Goal: Information Seeking & Learning: Learn about a topic

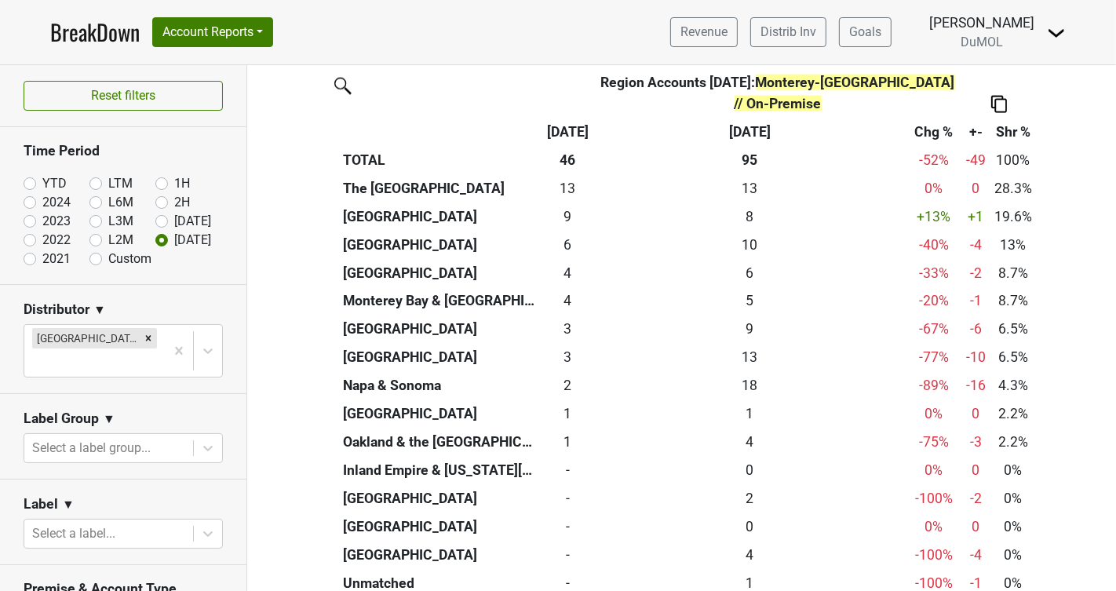
click at [999, 96] on img at bounding box center [999, 104] width 16 height 16
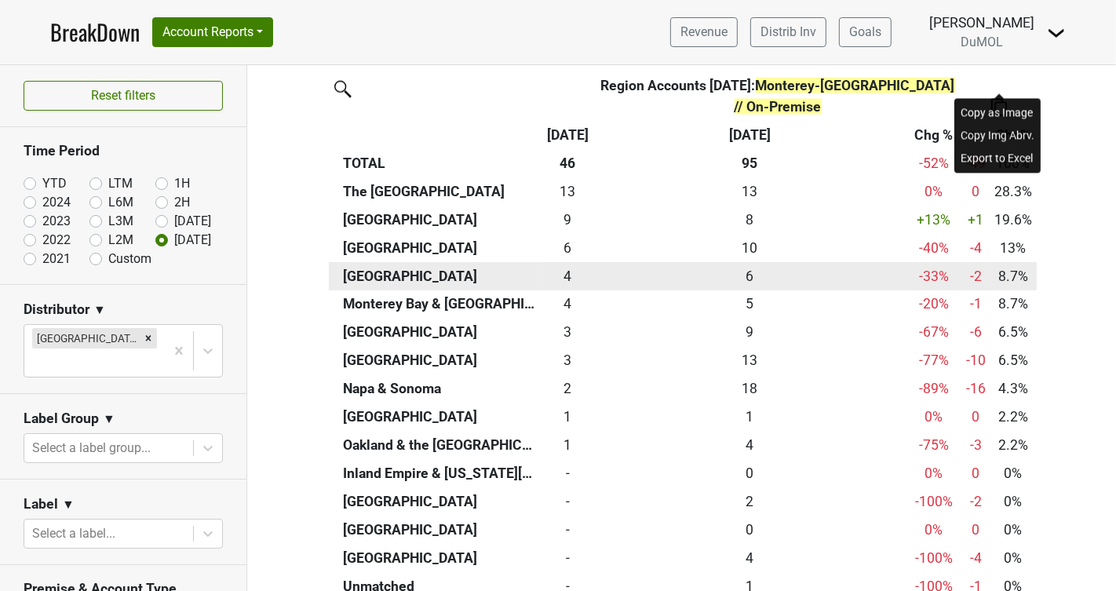
scroll to position [7176, 0]
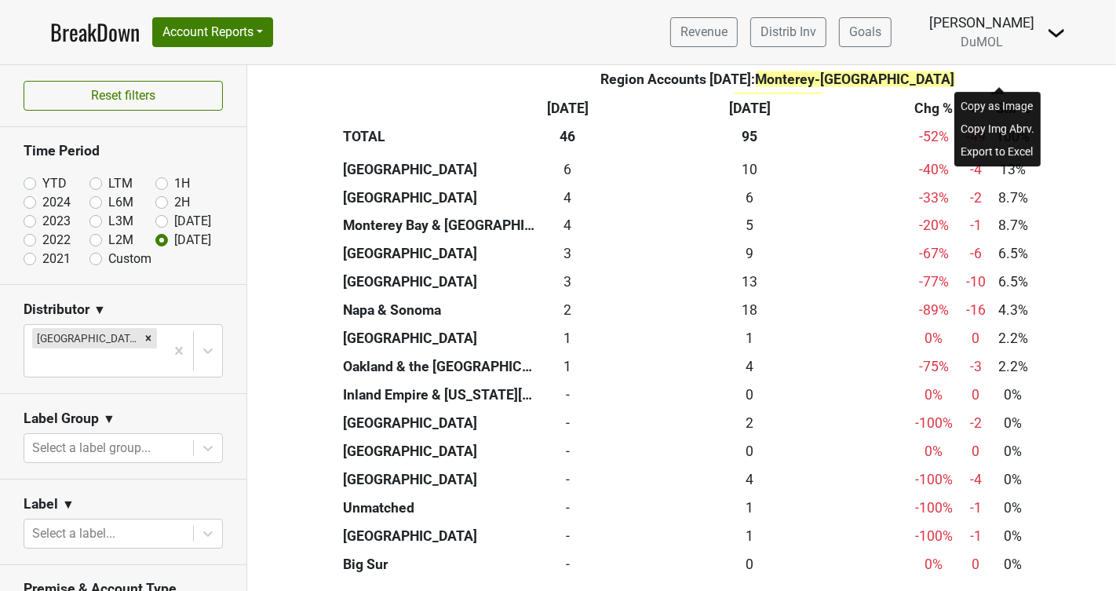
click at [1016, 103] on div "Copy as Image" at bounding box center [998, 107] width 80 height 23
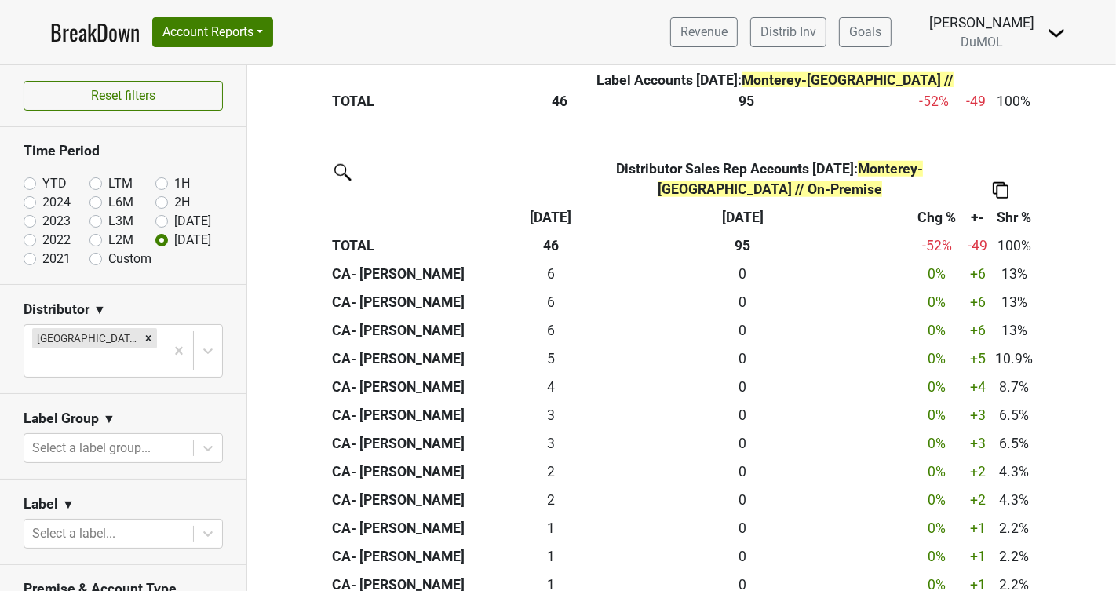
scroll to position [1308, 0]
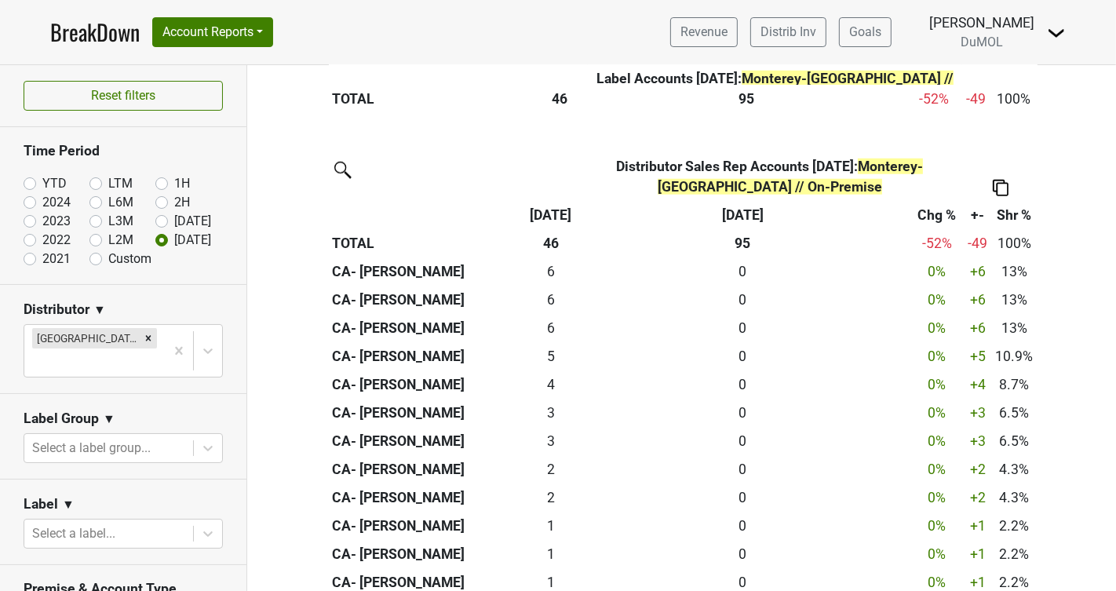
click at [997, 180] on img at bounding box center [1001, 188] width 16 height 16
click at [991, 140] on div "Export to Excel" at bounding box center [999, 138] width 80 height 23
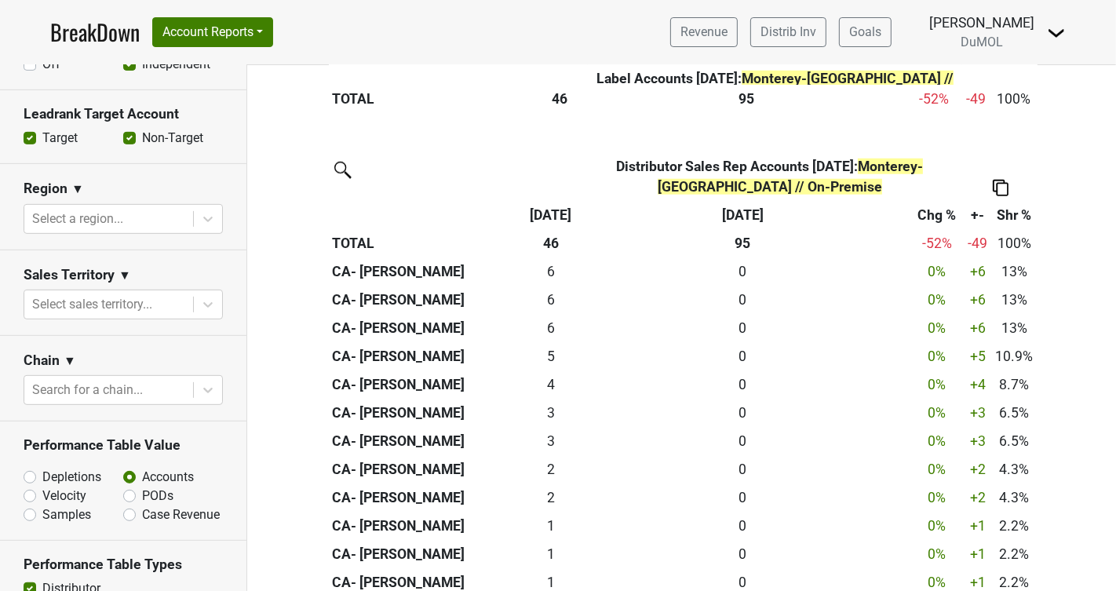
scroll to position [589, 0]
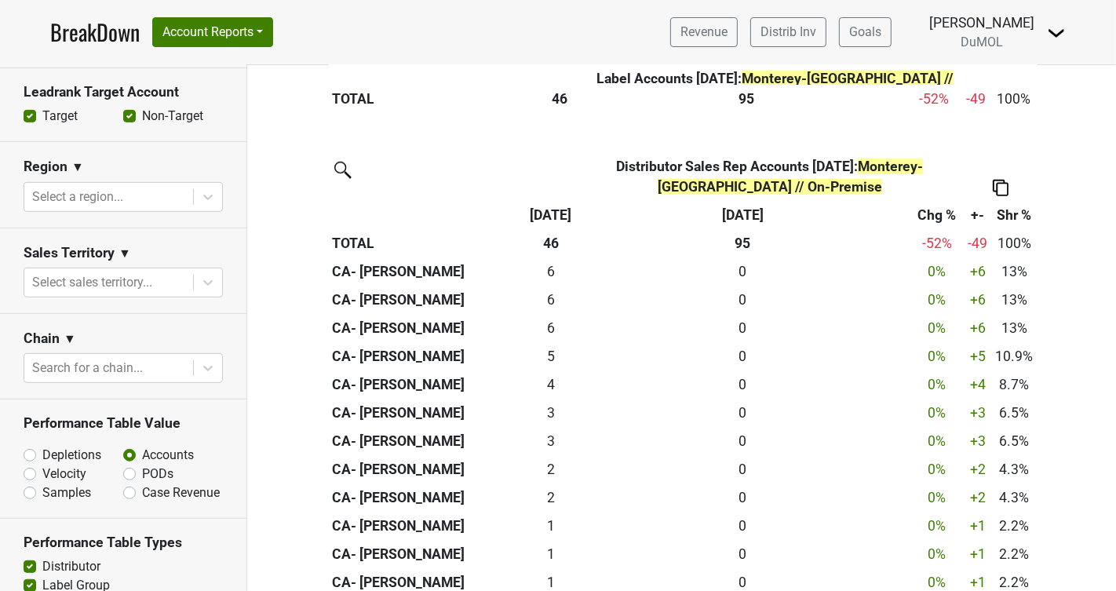
click at [42, 446] on label "Depletions" at bounding box center [71, 455] width 59 height 19
click at [27, 446] on input "Depletions" at bounding box center [71, 454] width 95 height 16
radio input "true"
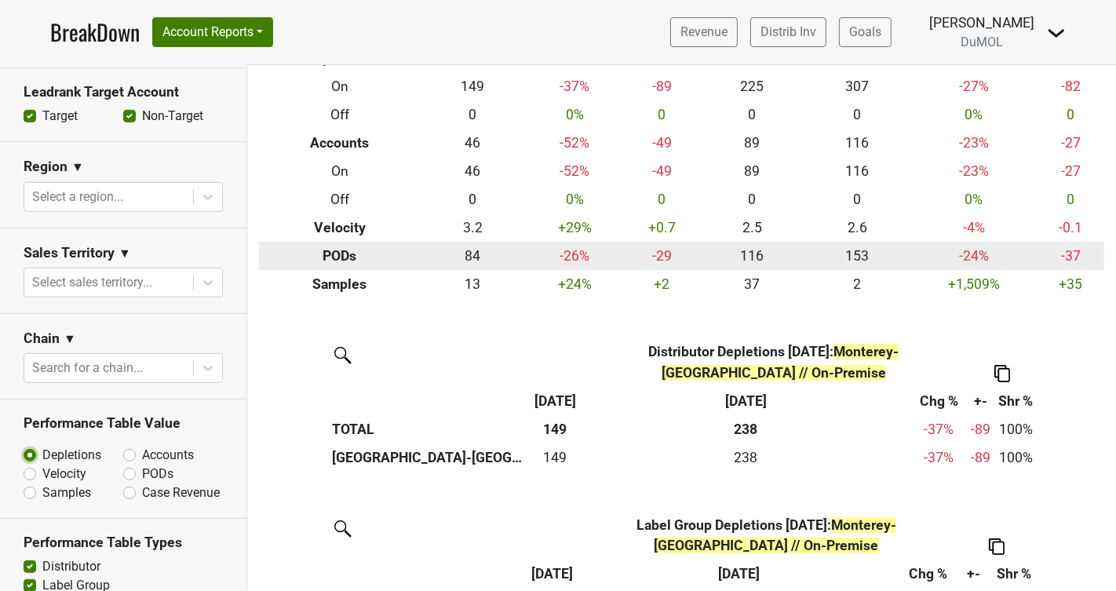
scroll to position [126, 0]
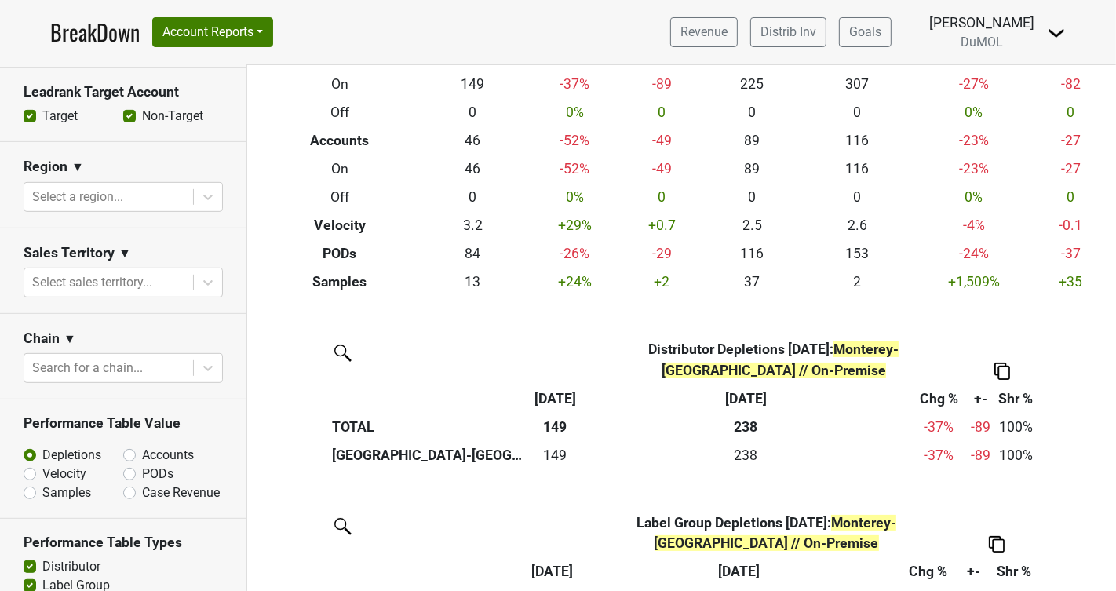
click at [1002, 363] on img at bounding box center [1003, 371] width 16 height 16
click at [994, 319] on div "Export to Excel" at bounding box center [1001, 321] width 80 height 23
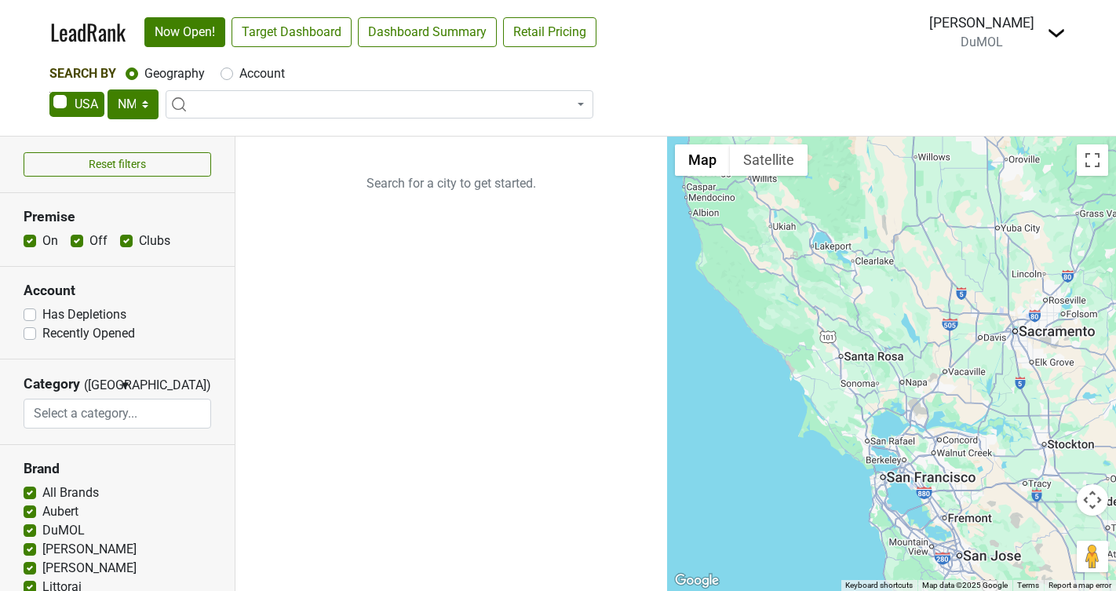
select select "NM"
select select
click at [150, 108] on select "AK AL AR AZ CA CO CT DC DE FL GA HI IA ID IL IN KS KY LA MA MD ME MI MN MO MS M…" at bounding box center [133, 104] width 51 height 30
select select "CA"
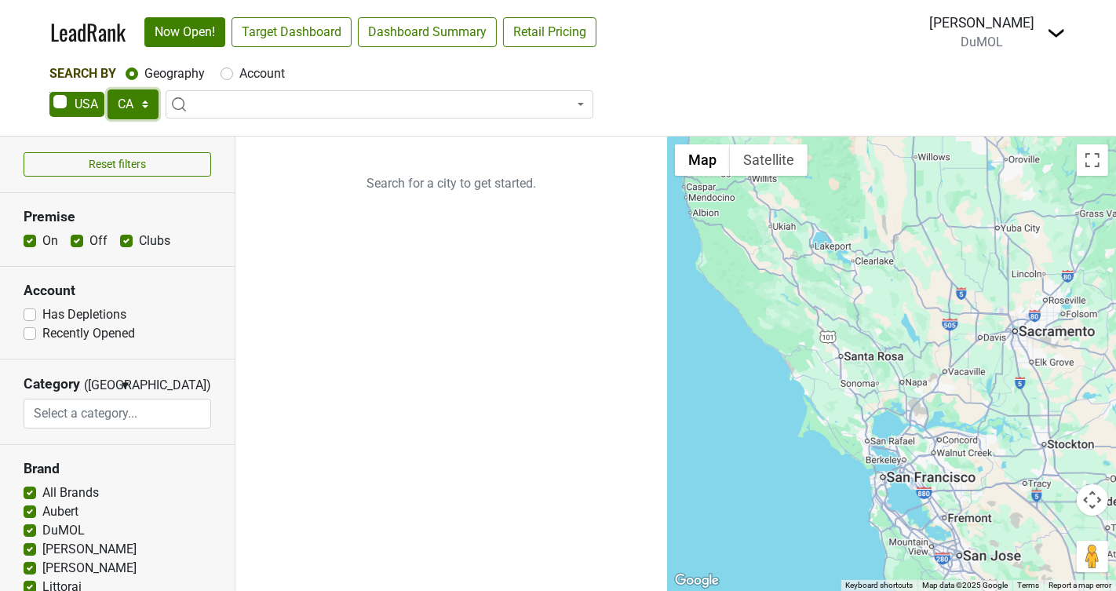
click at [108, 89] on select "AK AL AR AZ CA CO CT DC DE FL GA HI IA ID IL IN KS KY LA MA MD ME MI MN MO MS M…" at bounding box center [133, 104] width 51 height 30
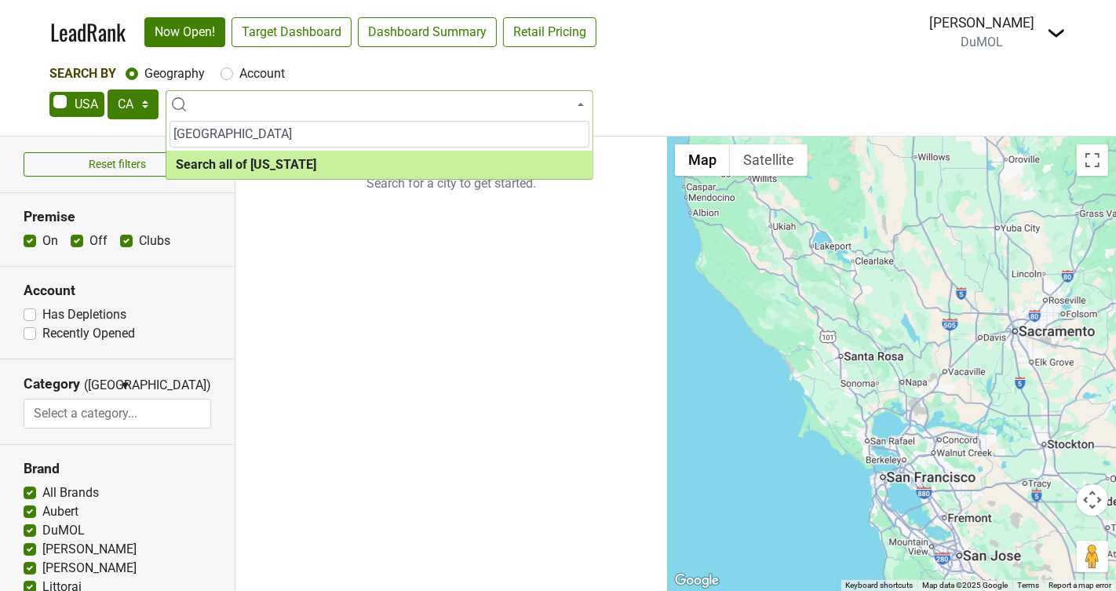
type input "bristol"
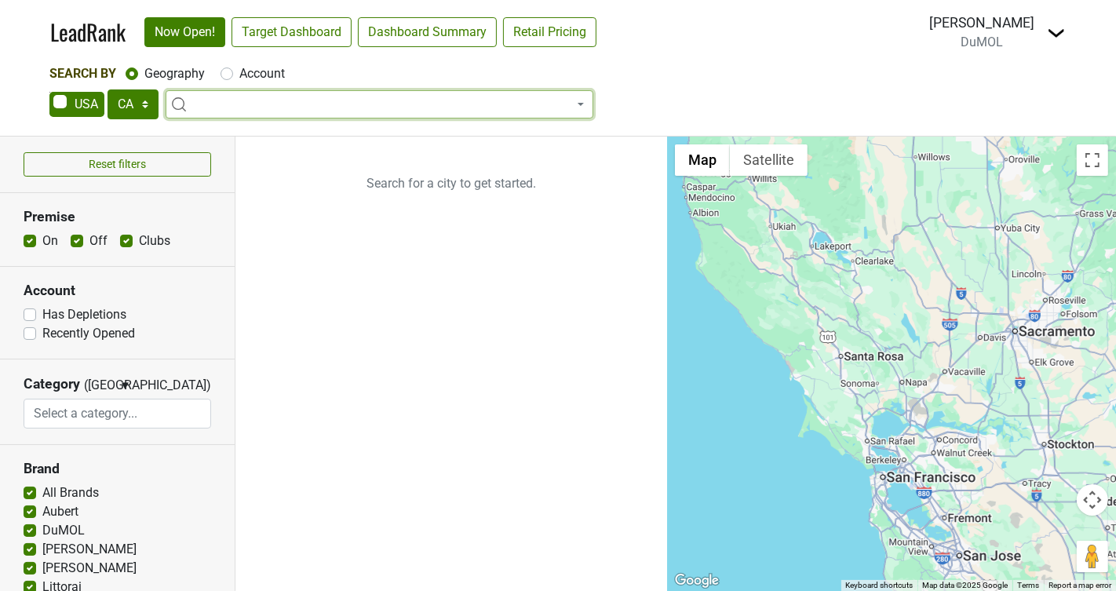
click at [235, 73] on div "Account" at bounding box center [253, 73] width 64 height 19
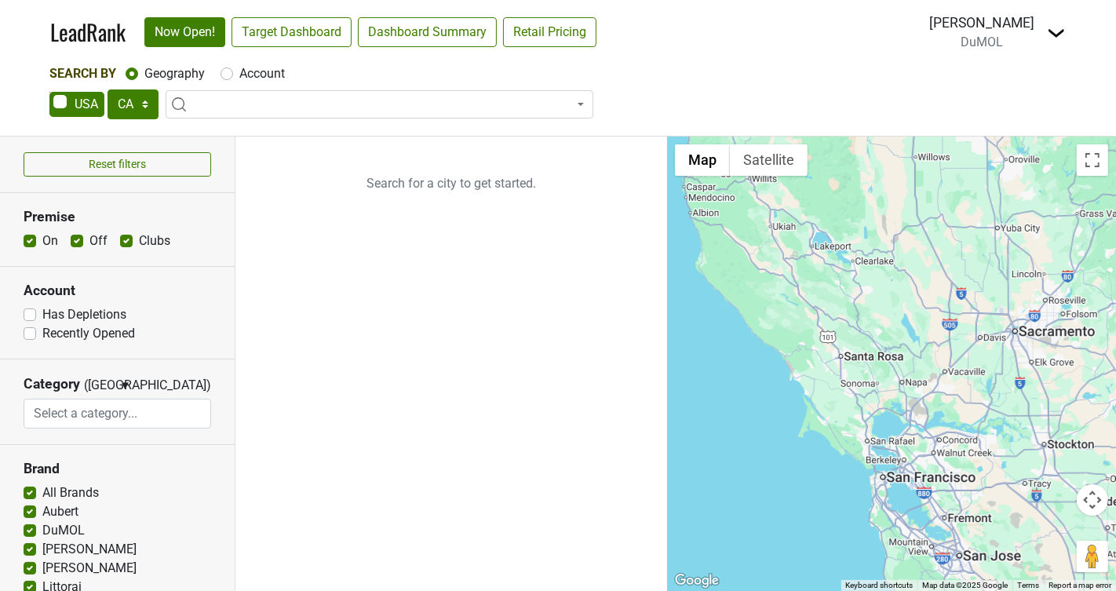
click at [239, 74] on label "Account" at bounding box center [262, 73] width 46 height 19
click at [231, 74] on input "Account" at bounding box center [227, 72] width 13 height 16
radio input "true"
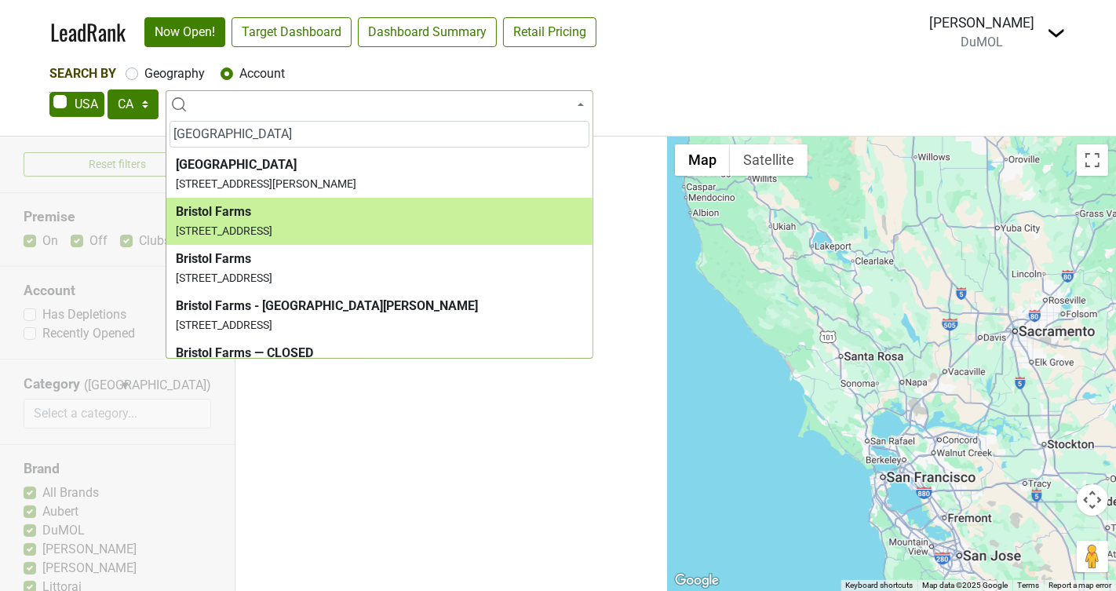
type input "bristol"
select select "25587"
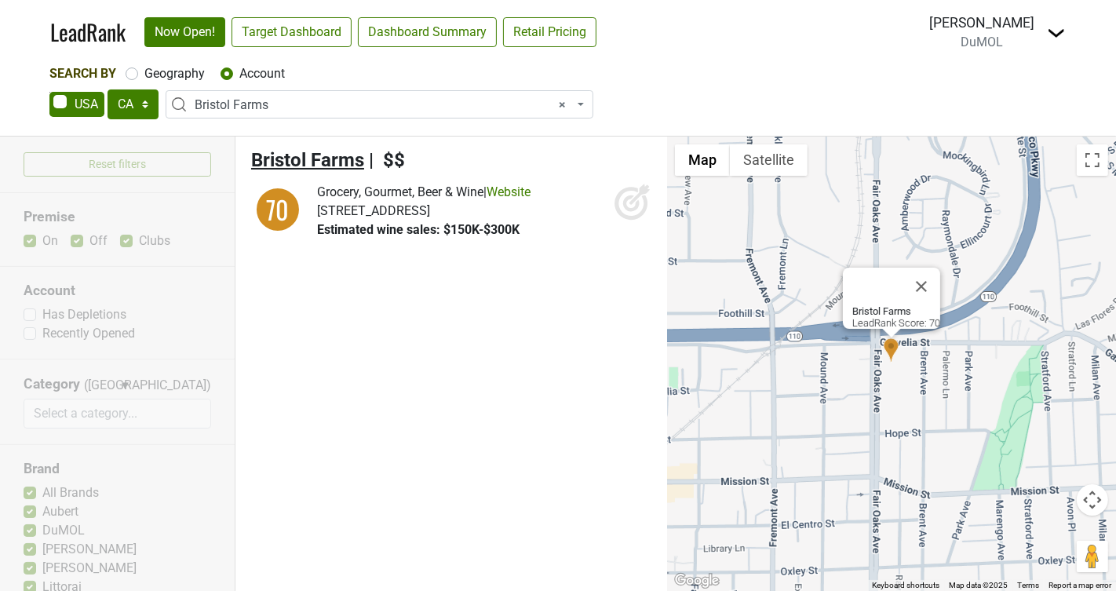
click at [312, 166] on span "Bristol Farms" at bounding box center [307, 160] width 113 height 22
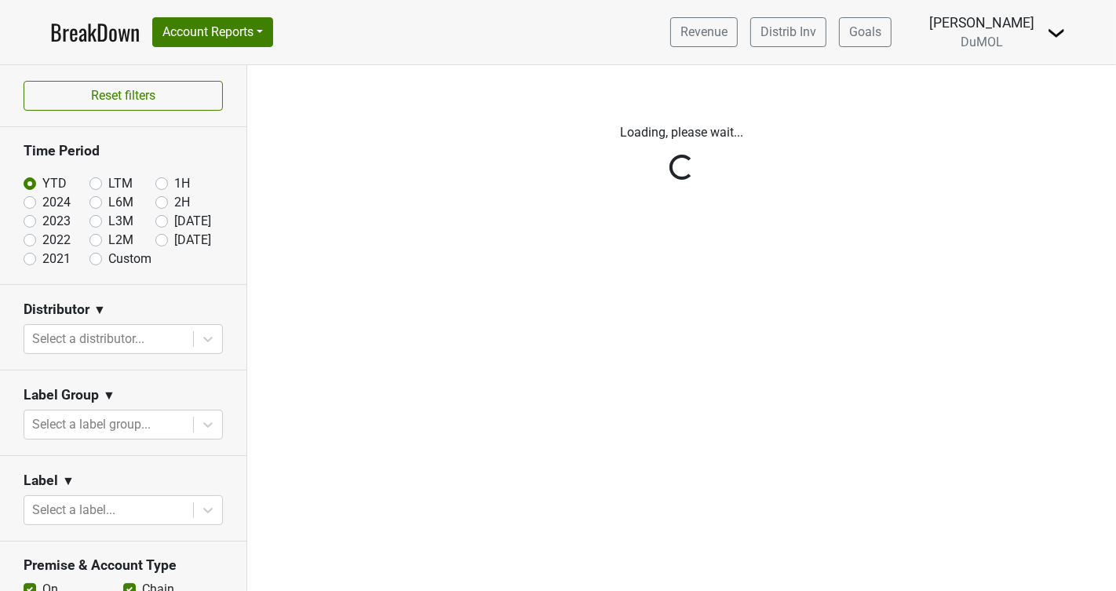
click at [211, 338] on div "Reset filters Time Period YTD LTM 1H 2024 L6M 2H 2023 L3M Jul '25 2022 L2M Aug …" at bounding box center [123, 328] width 247 height 526
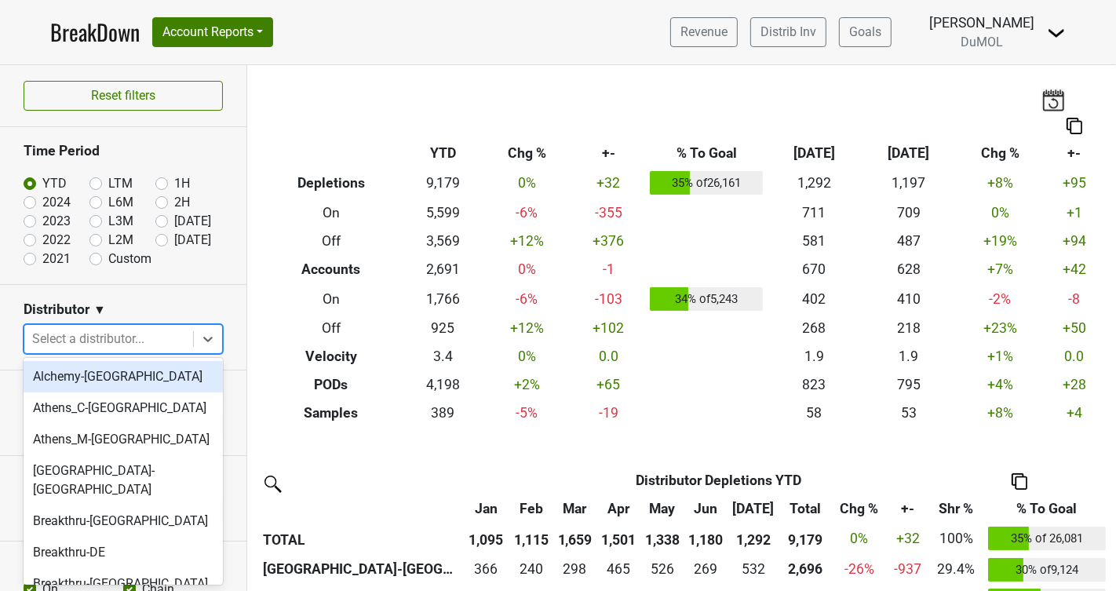
click at [206, 338] on icon at bounding box center [207, 339] width 9 height 5
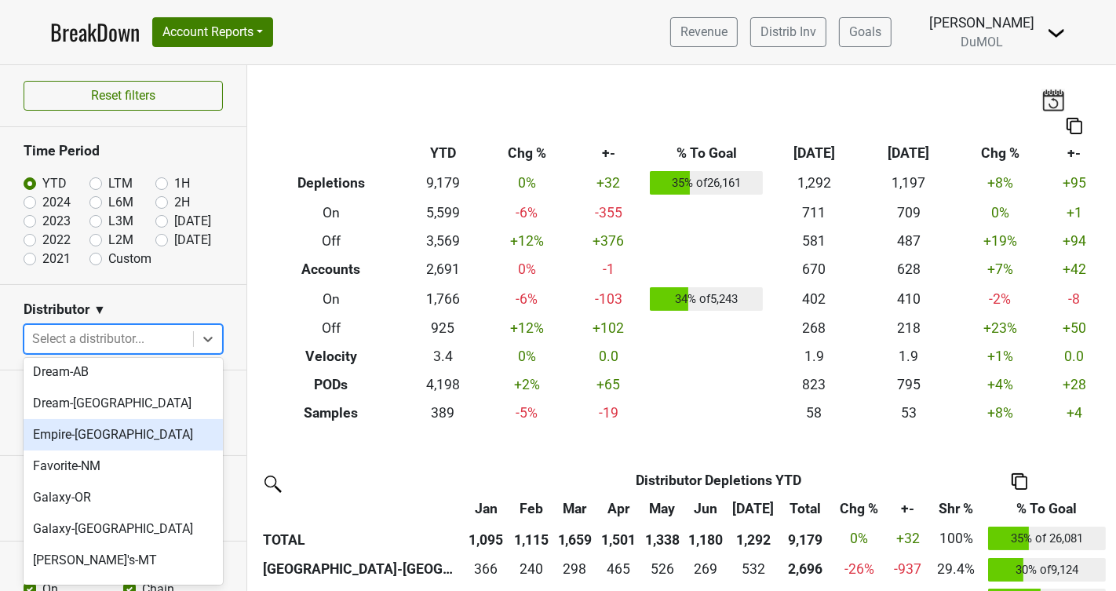
scroll to position [467, 0]
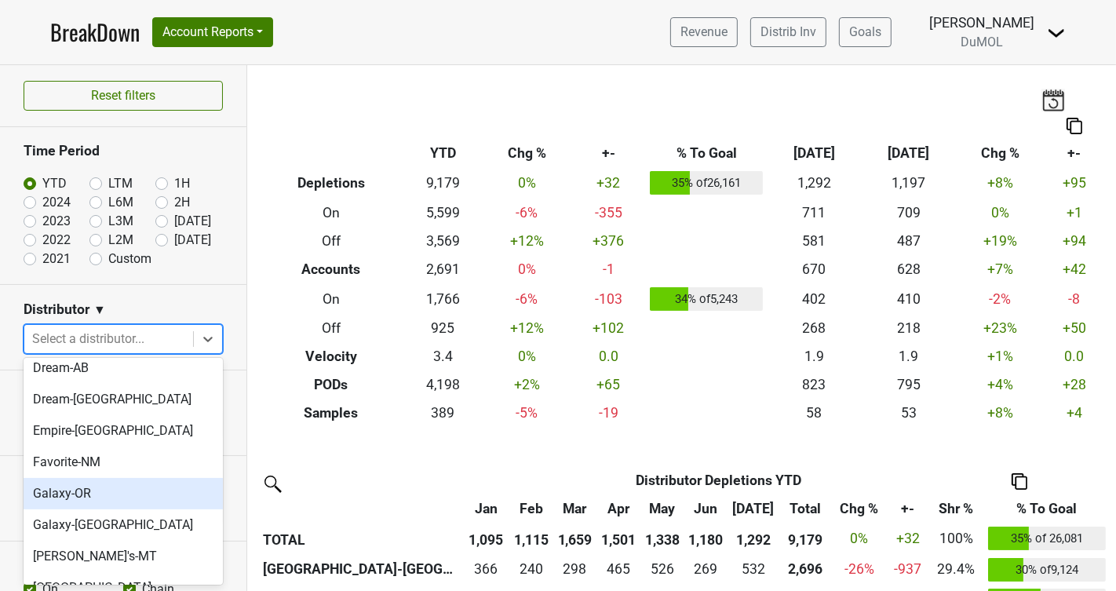
click at [84, 479] on div "Galaxy-OR" at bounding box center [123, 493] width 199 height 31
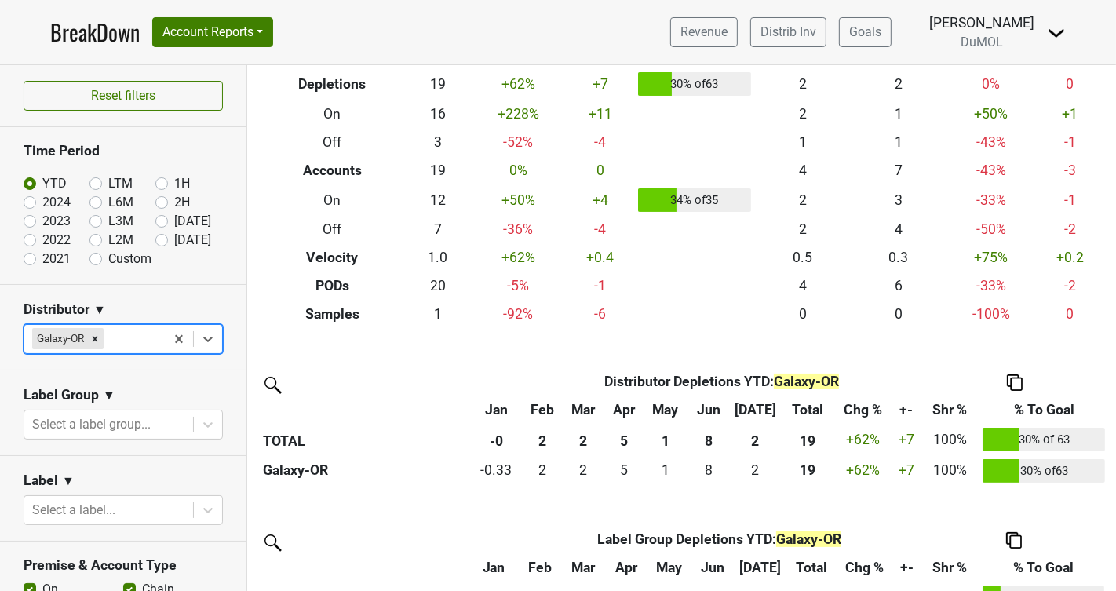
scroll to position [0, 0]
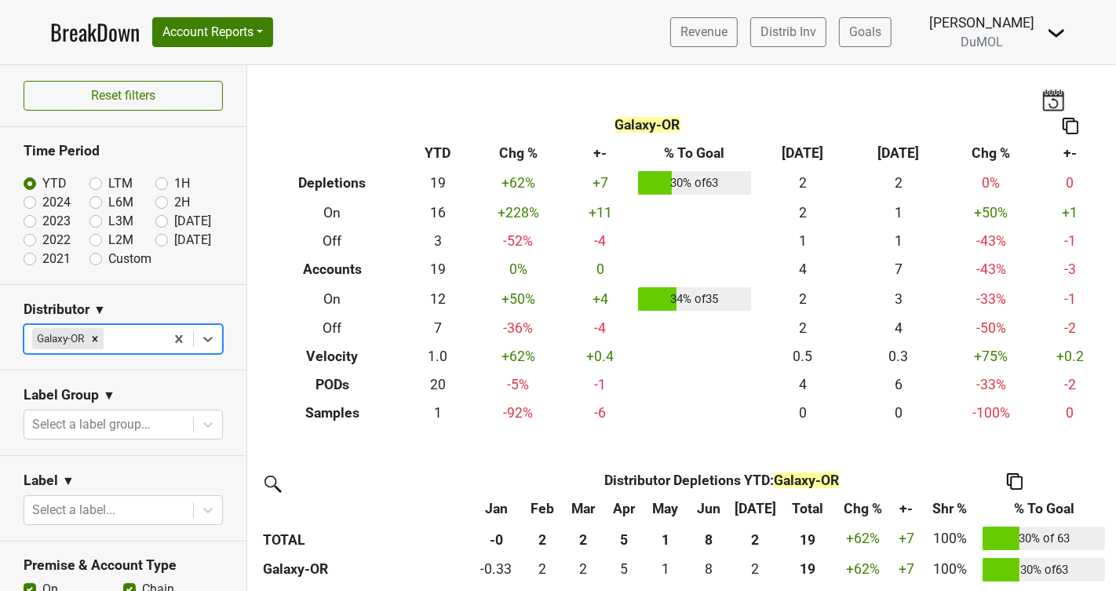
click at [1075, 122] on img at bounding box center [1071, 126] width 16 height 16
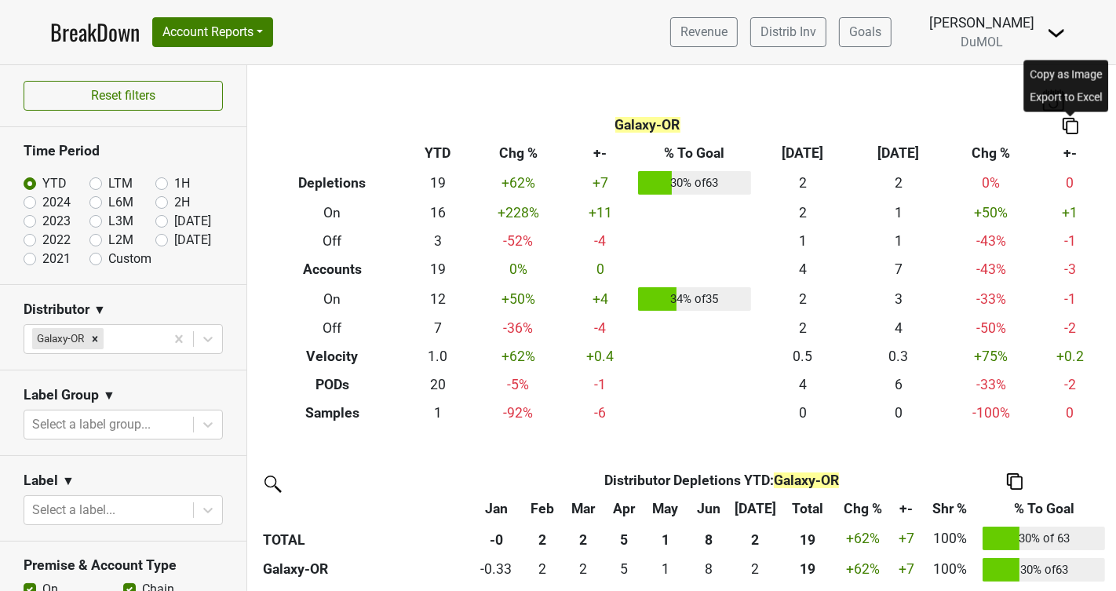
click at [1068, 75] on div "Copy as Image" at bounding box center [1066, 74] width 78 height 23
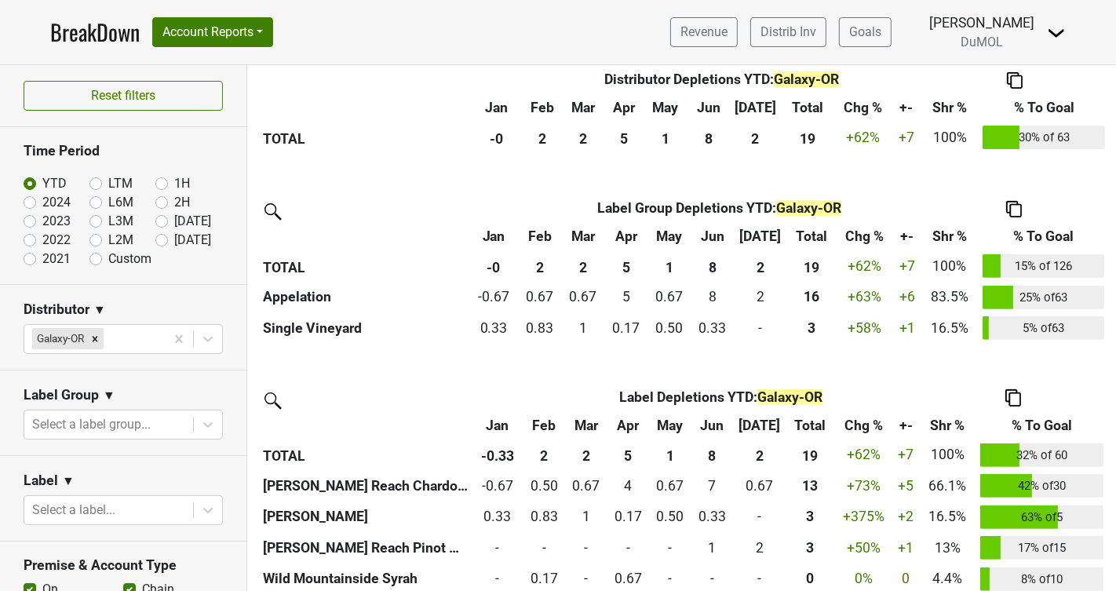
scroll to position [473, 0]
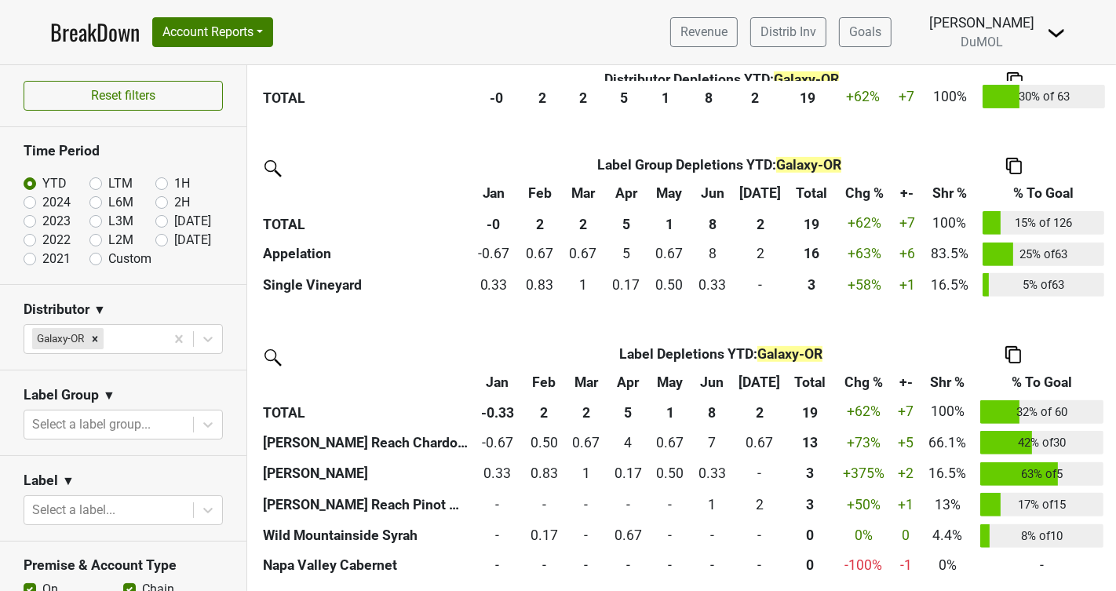
click at [1017, 352] on img at bounding box center [1014, 354] width 16 height 16
click at [1005, 272] on div "Copy as Image" at bounding box center [1010, 279] width 80 height 23
click at [1013, 349] on img at bounding box center [1014, 354] width 16 height 16
drag, startPoint x: 1000, startPoint y: 283, endPoint x: 999, endPoint y: 304, distance: 21.2
click at [999, 304] on div "Copy as Image Copy Img Abrv. Export to Excel" at bounding box center [1010, 302] width 86 height 75
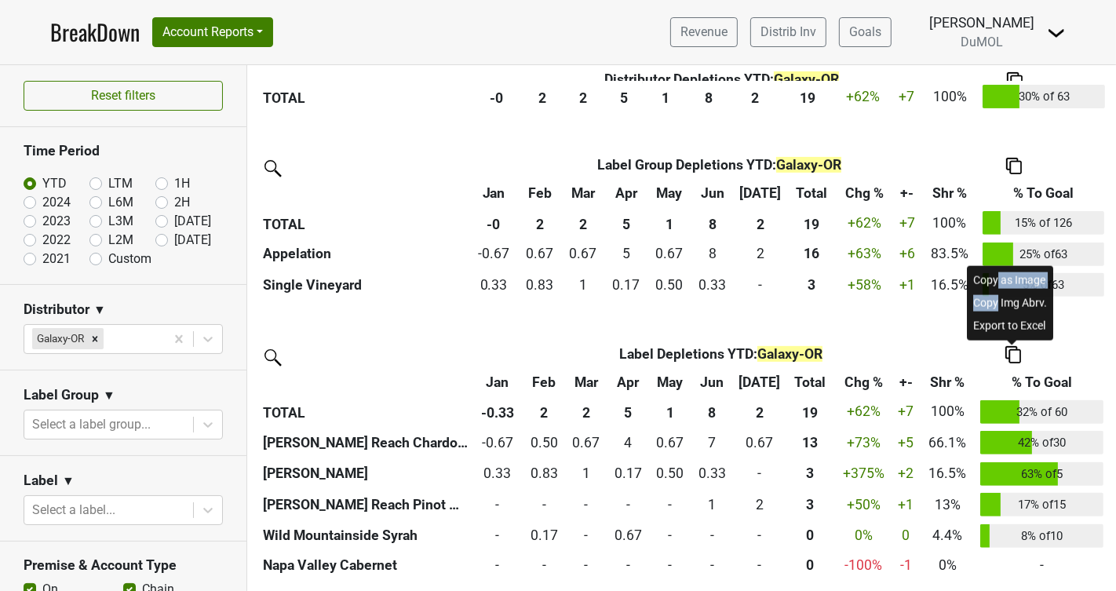
click at [999, 303] on div "Copy Img Abrv." at bounding box center [1010, 302] width 80 height 23
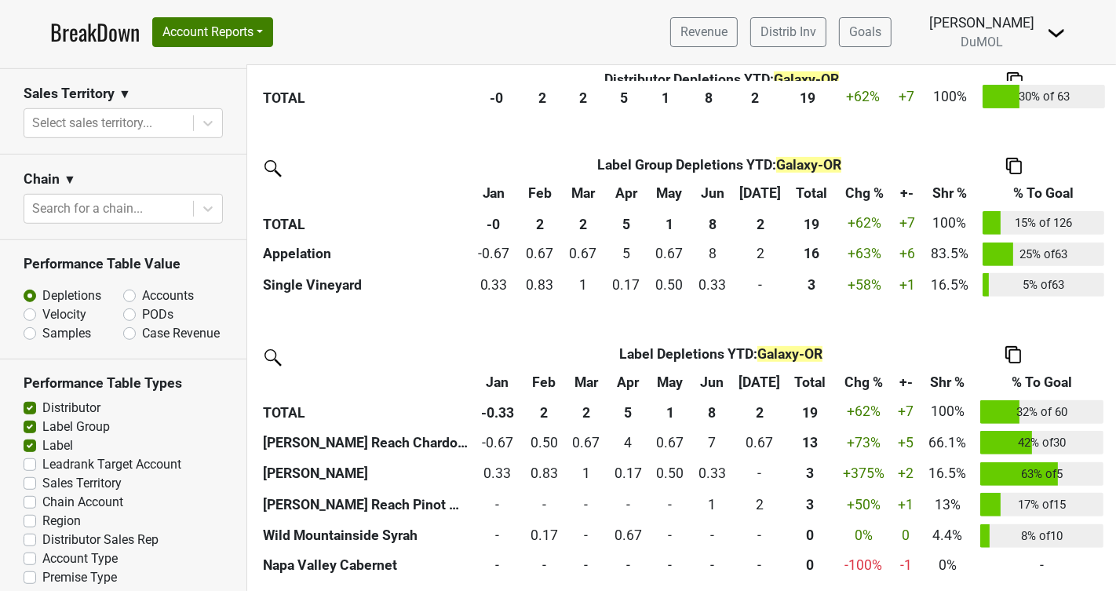
scroll to position [732, 0]
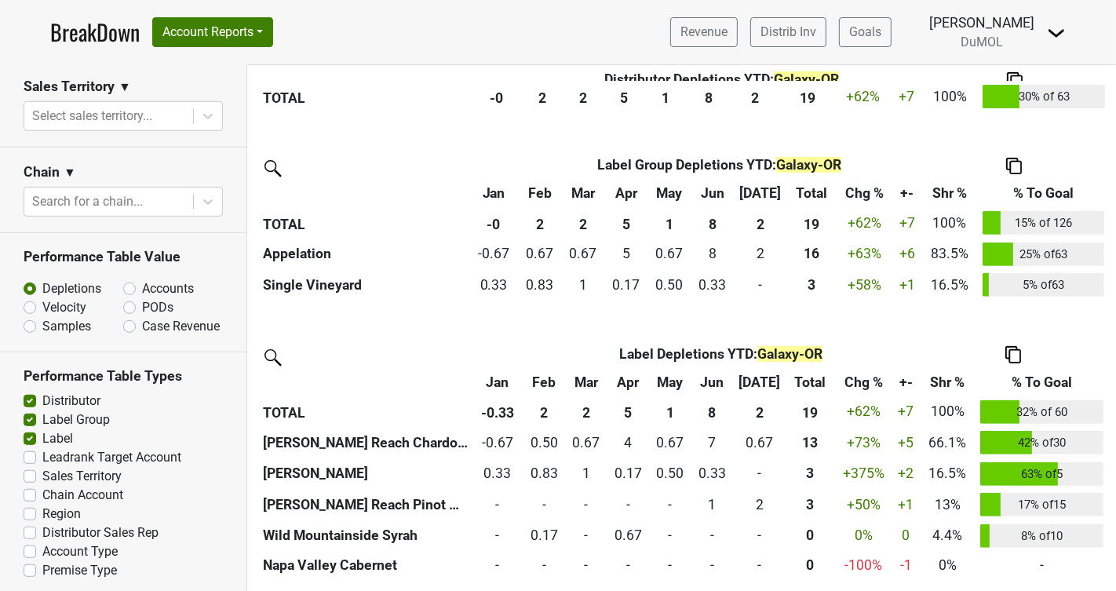
click at [42, 505] on label "Region" at bounding box center [61, 514] width 38 height 19
click at [29, 505] on input "Region" at bounding box center [30, 513] width 13 height 16
checkbox input "true"
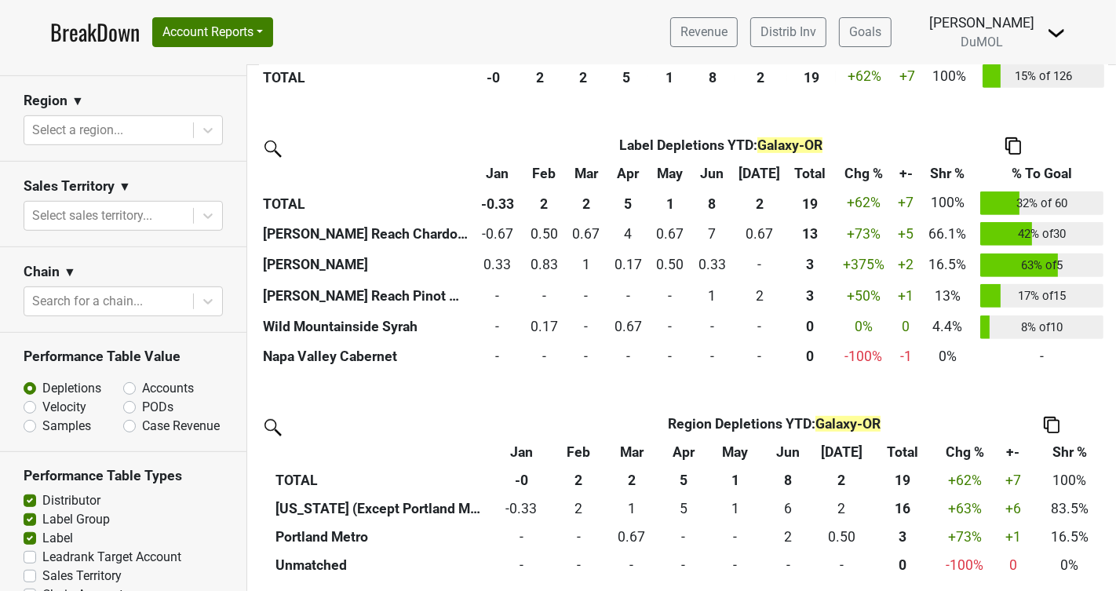
scroll to position [626, 0]
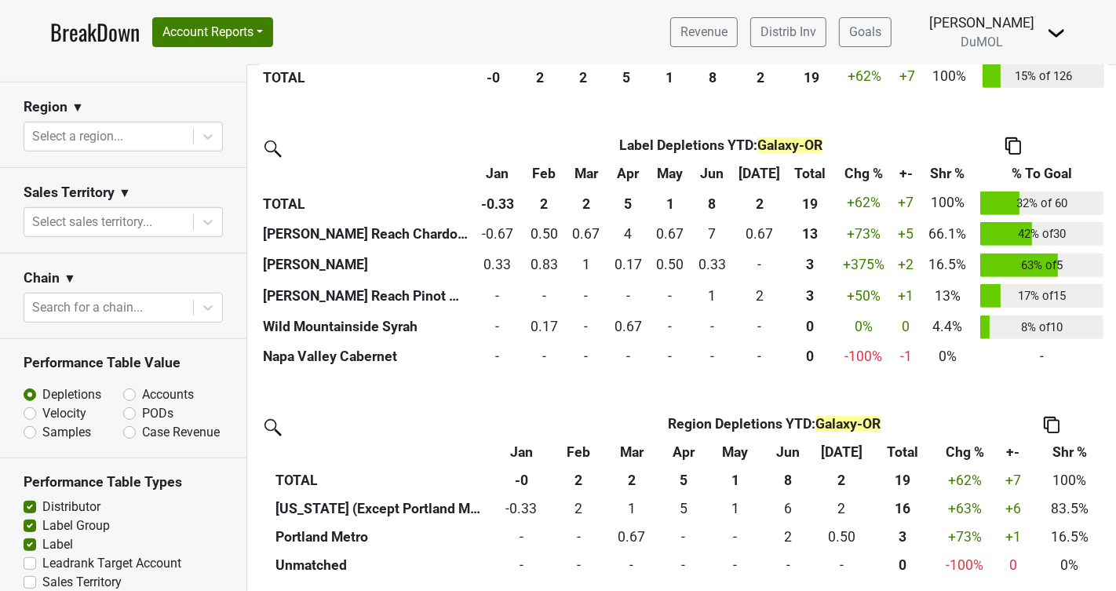
click at [142, 393] on label "Accounts" at bounding box center [168, 394] width 52 height 19
click at [129, 393] on input "Accounts" at bounding box center [170, 393] width 95 height 16
radio input "true"
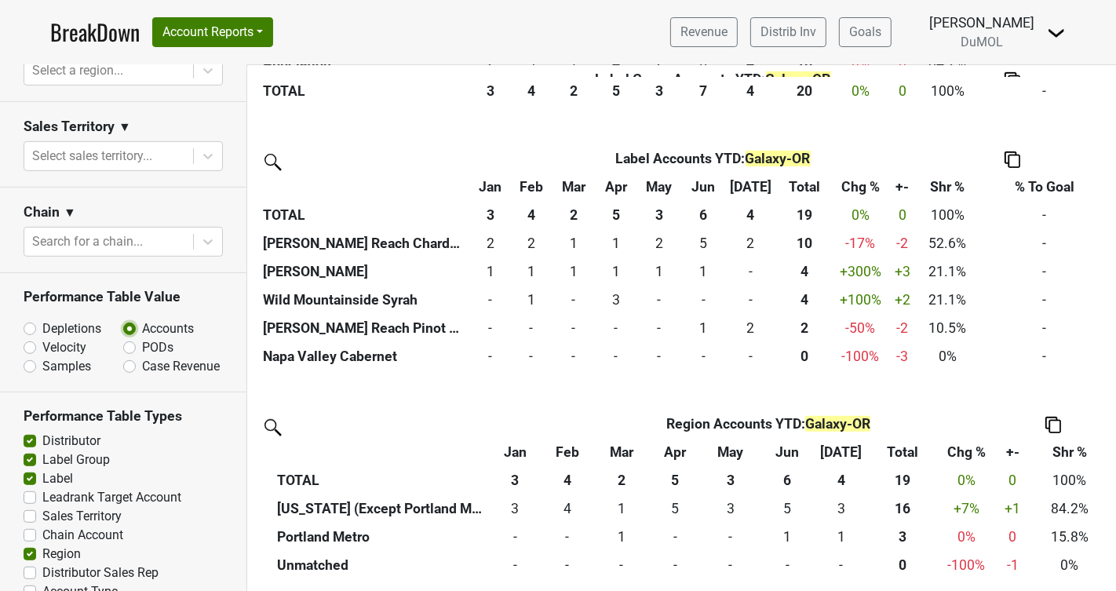
scroll to position [726, 0]
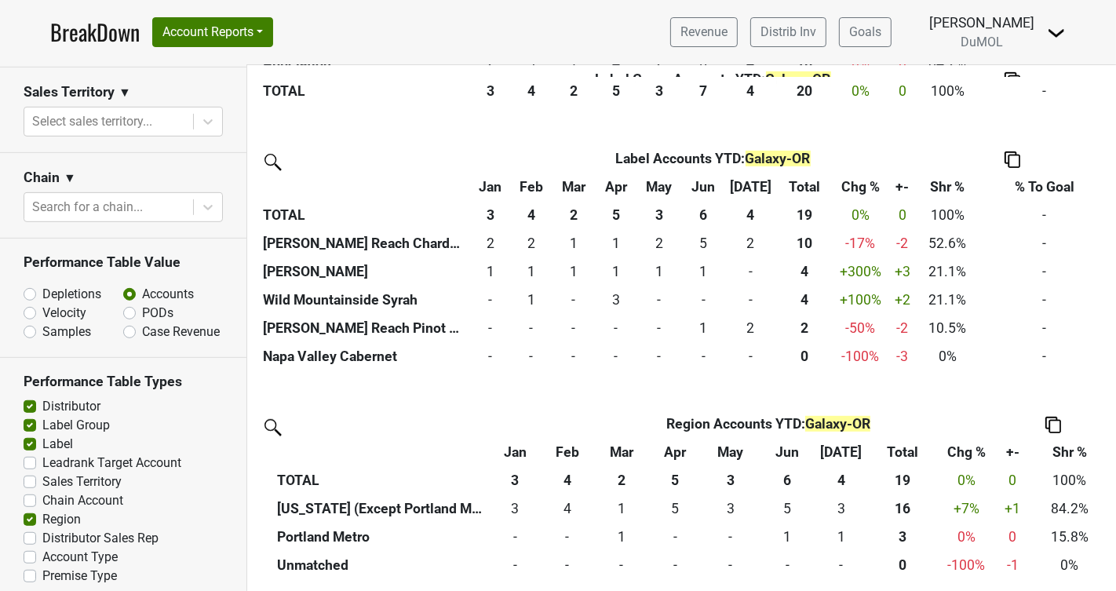
click at [42, 533] on label "Distributor Sales Rep" at bounding box center [100, 538] width 116 height 19
click at [29, 533] on input "Distributor Sales Rep" at bounding box center [30, 537] width 13 height 16
checkbox input "true"
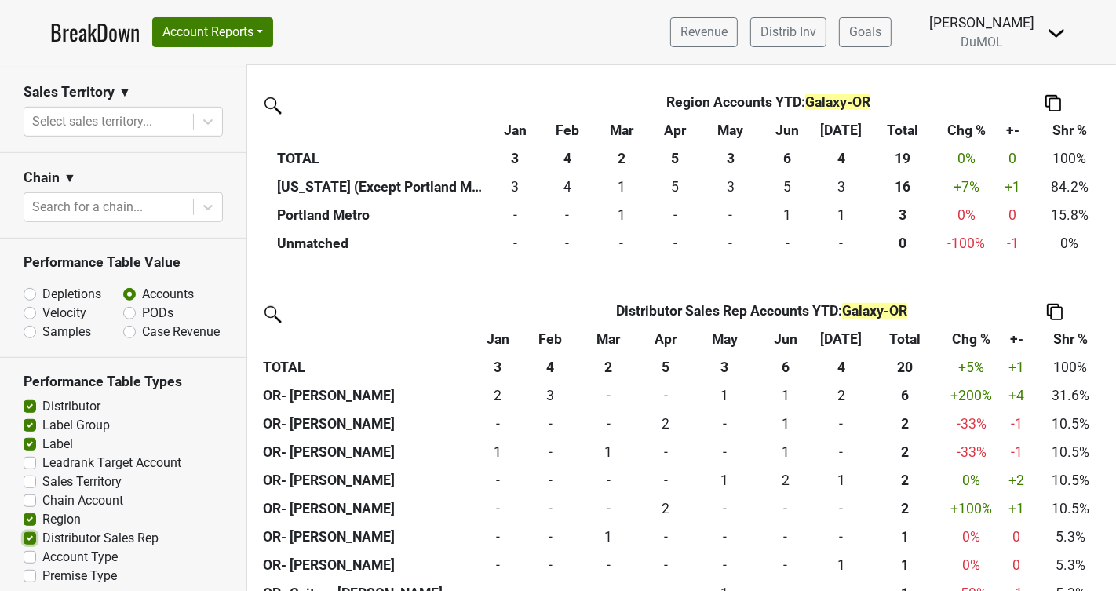
scroll to position [985, 0]
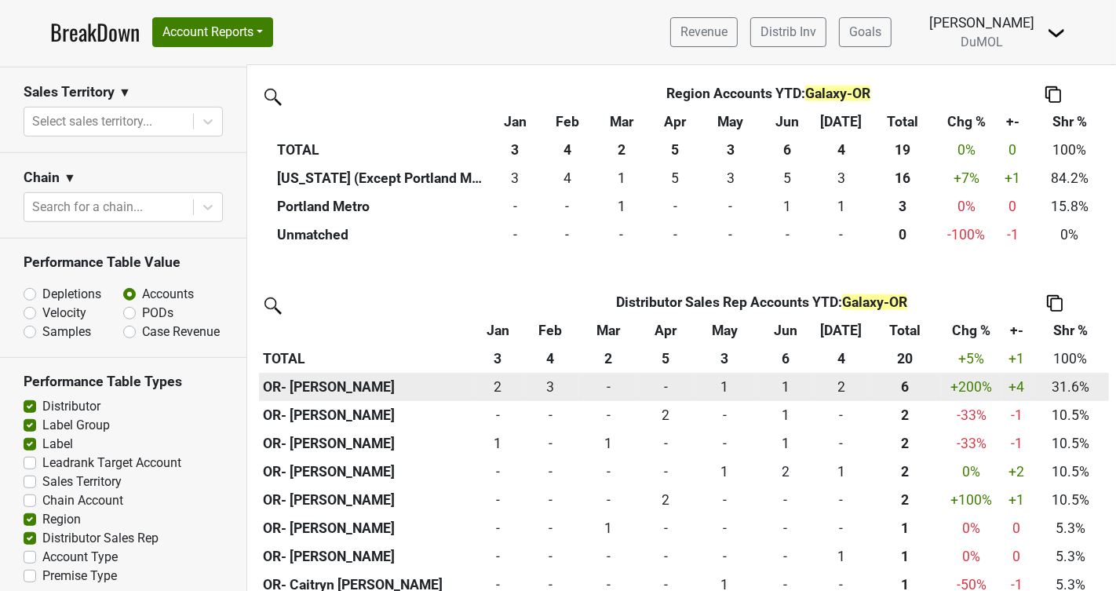
click at [348, 391] on th "OR- Rob Filipponi" at bounding box center [366, 387] width 214 height 28
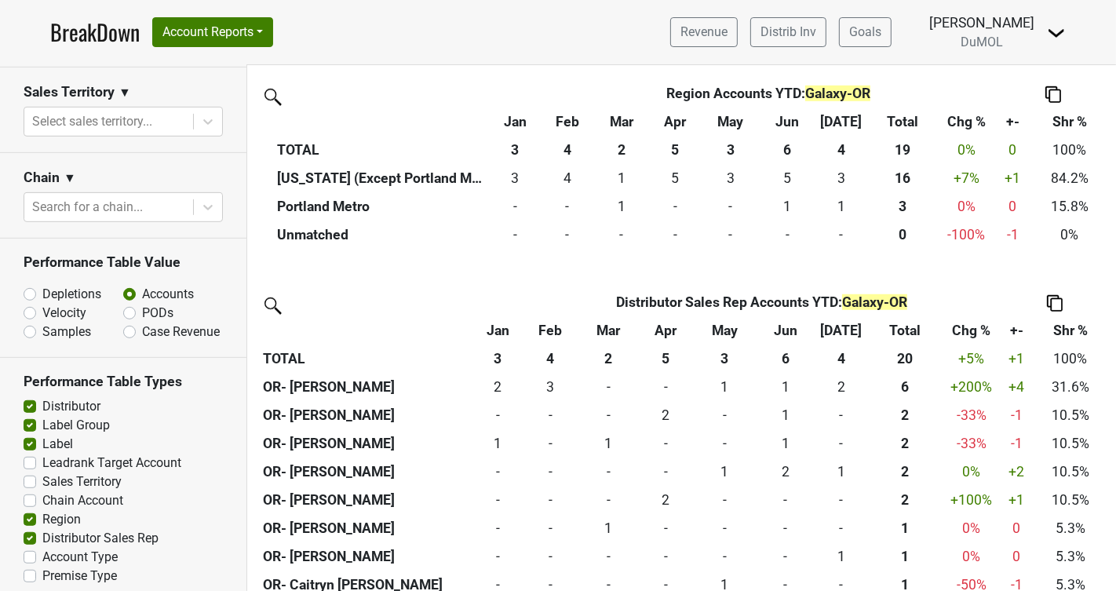
click at [1060, 302] on img at bounding box center [1055, 303] width 16 height 16
click at [1043, 254] on div "Copy Img Abrv." at bounding box center [1053, 250] width 80 height 23
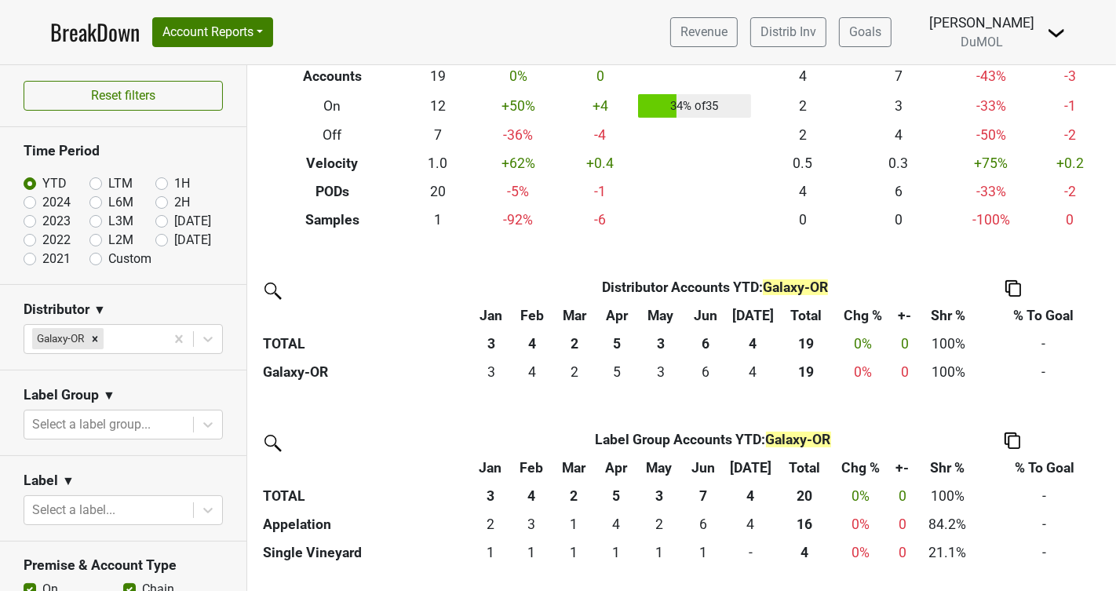
scroll to position [0, 0]
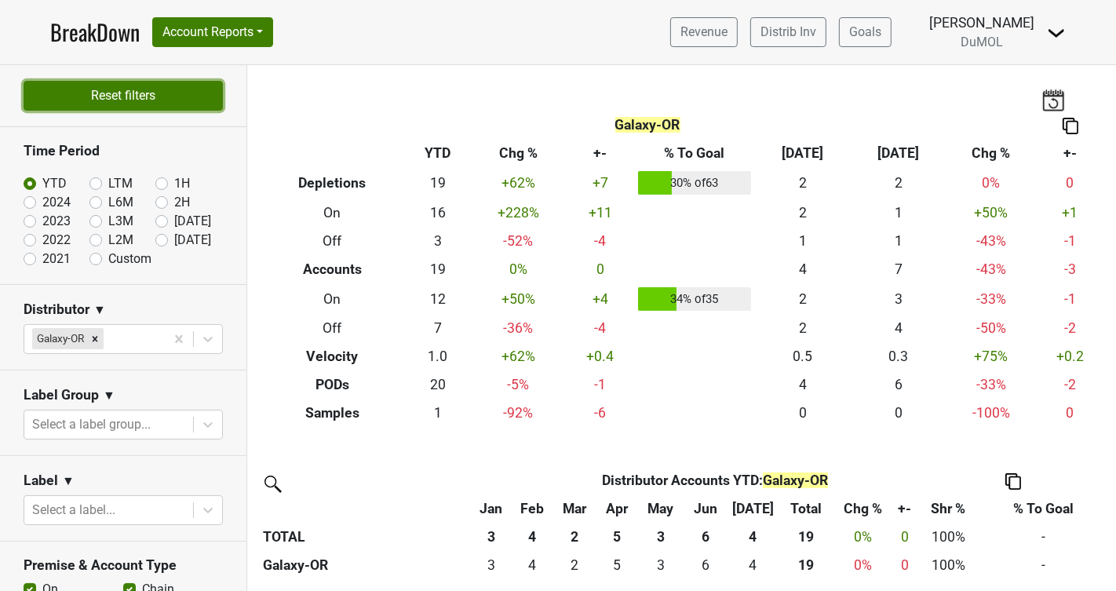
click at [166, 90] on button "Reset filters" at bounding box center [123, 96] width 199 height 30
radio input "true"
checkbox input "false"
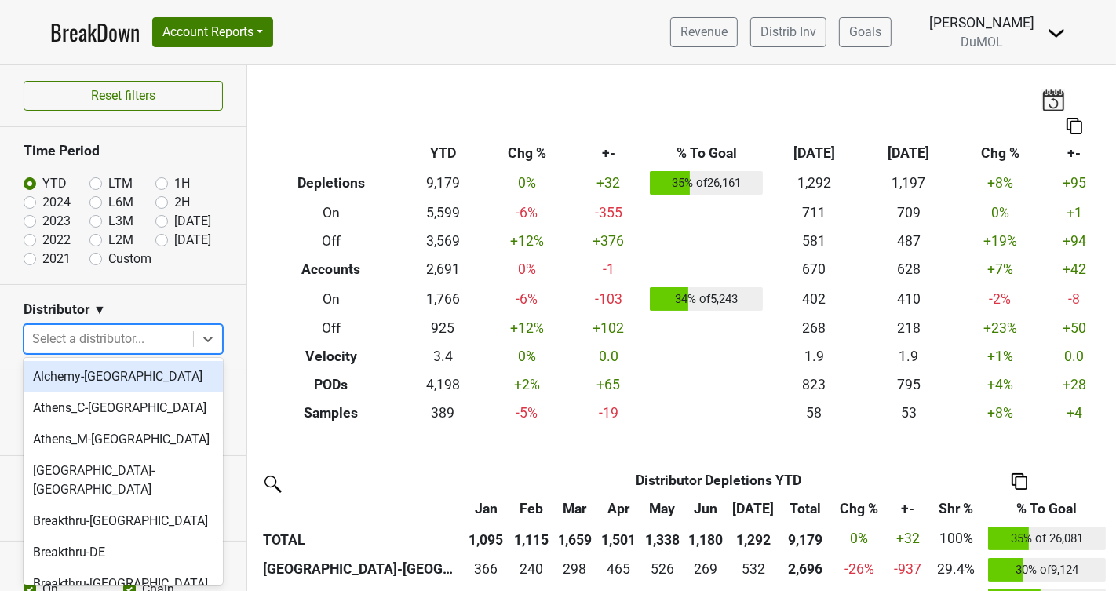
click at [197, 338] on div at bounding box center [208, 339] width 28 height 28
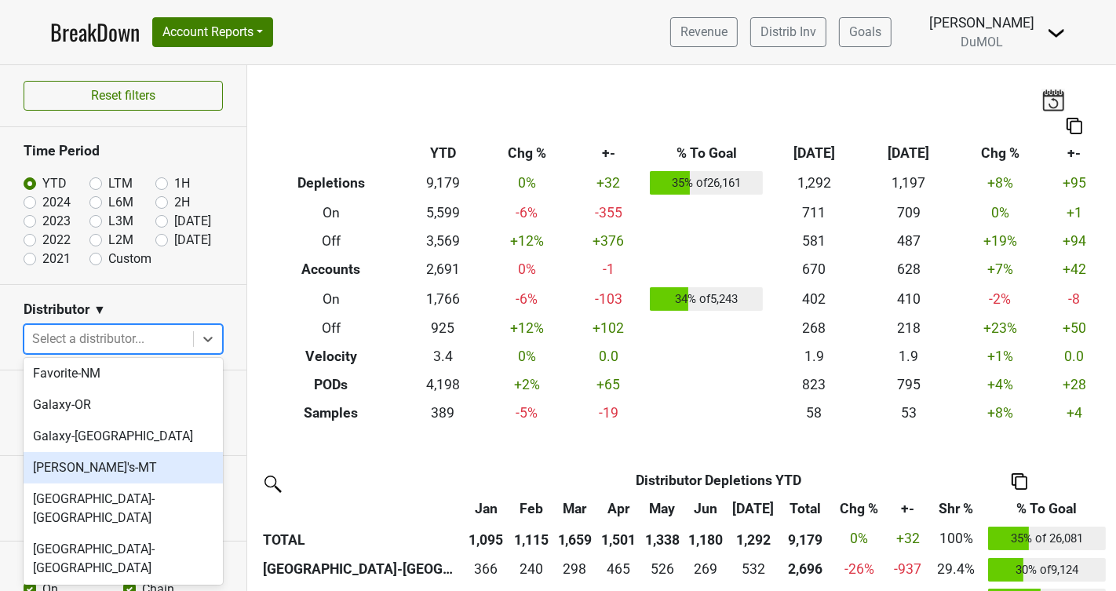
scroll to position [553, 0]
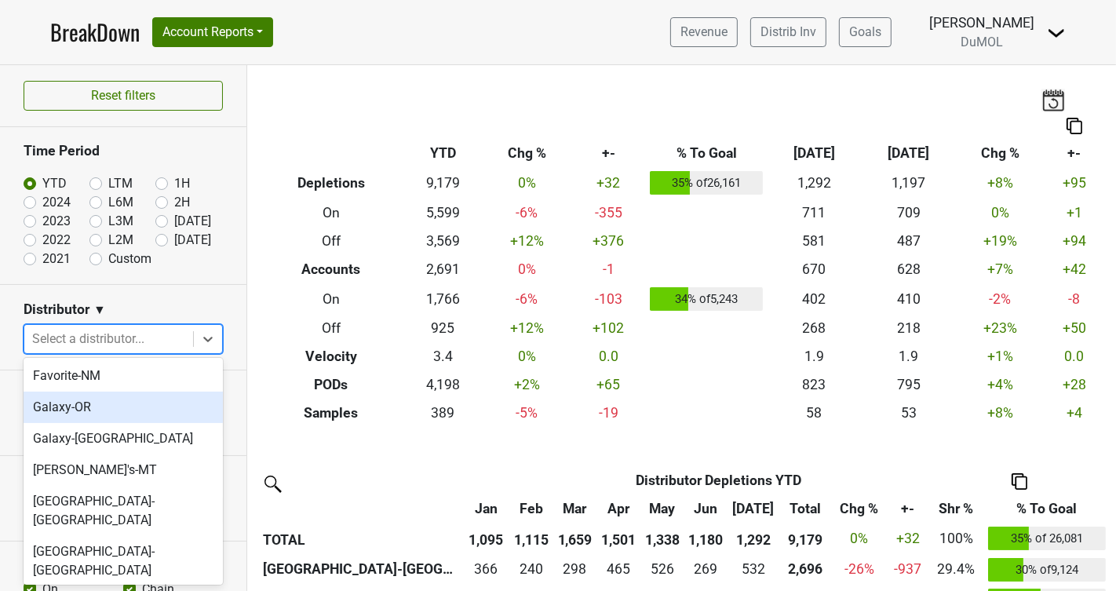
click at [76, 396] on div "Galaxy-OR" at bounding box center [123, 407] width 199 height 31
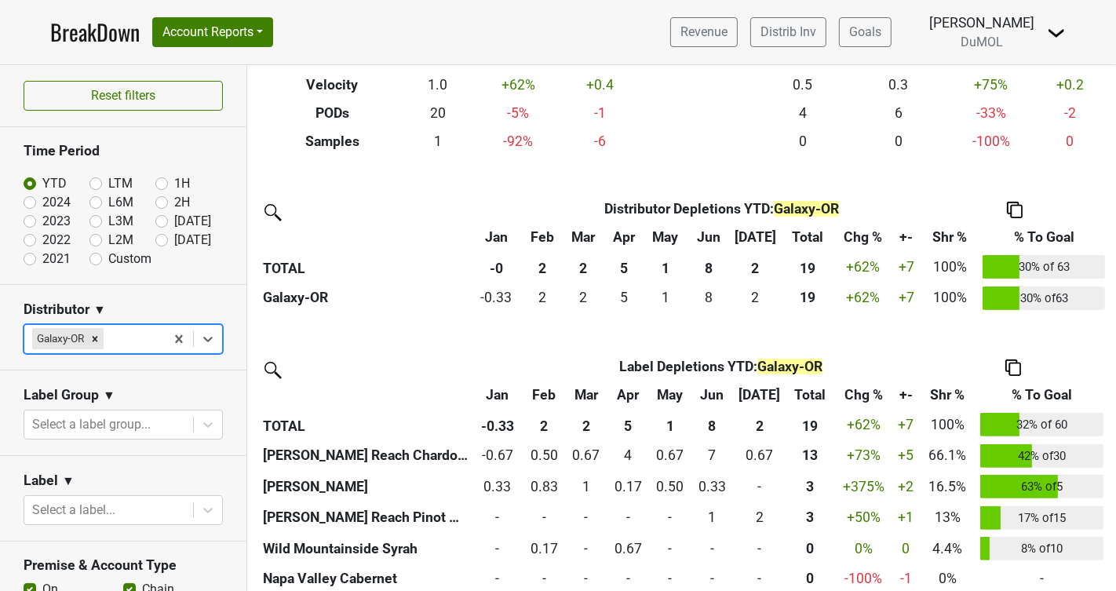
scroll to position [284, 0]
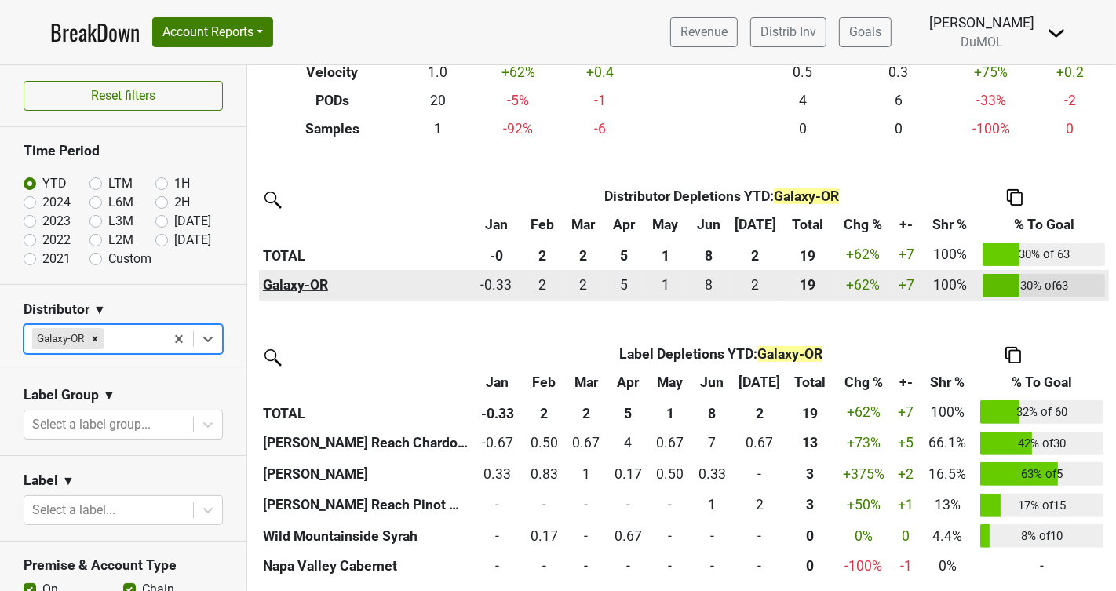
click at [272, 279] on th "Galaxy-OR" at bounding box center [364, 285] width 211 height 31
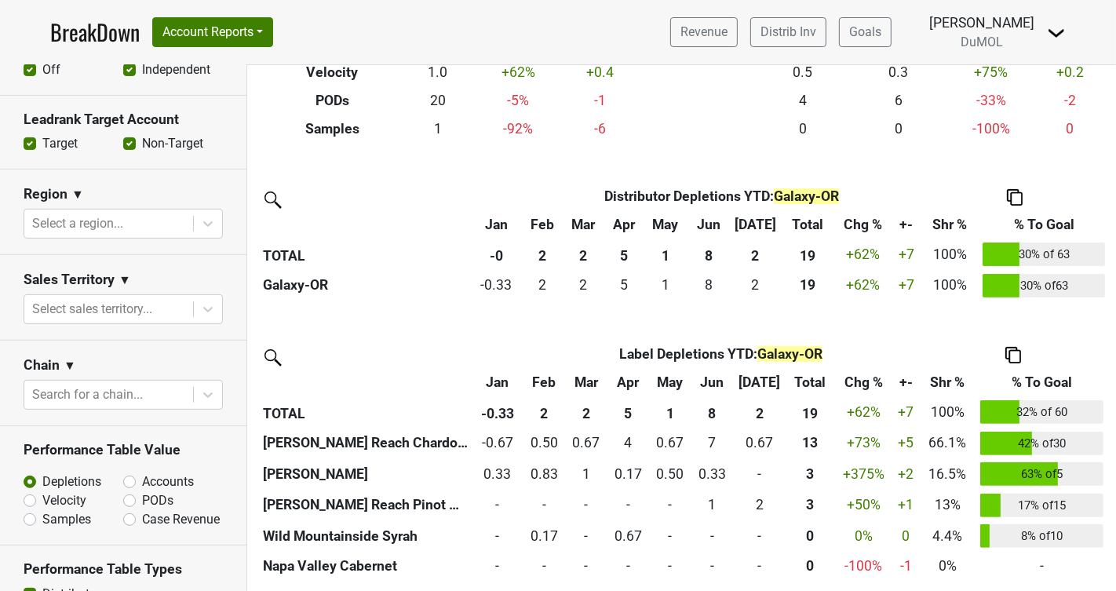
scroll to position [540, 0]
click at [137, 494] on input "PODs" at bounding box center [170, 498] width 95 height 16
radio input "true"
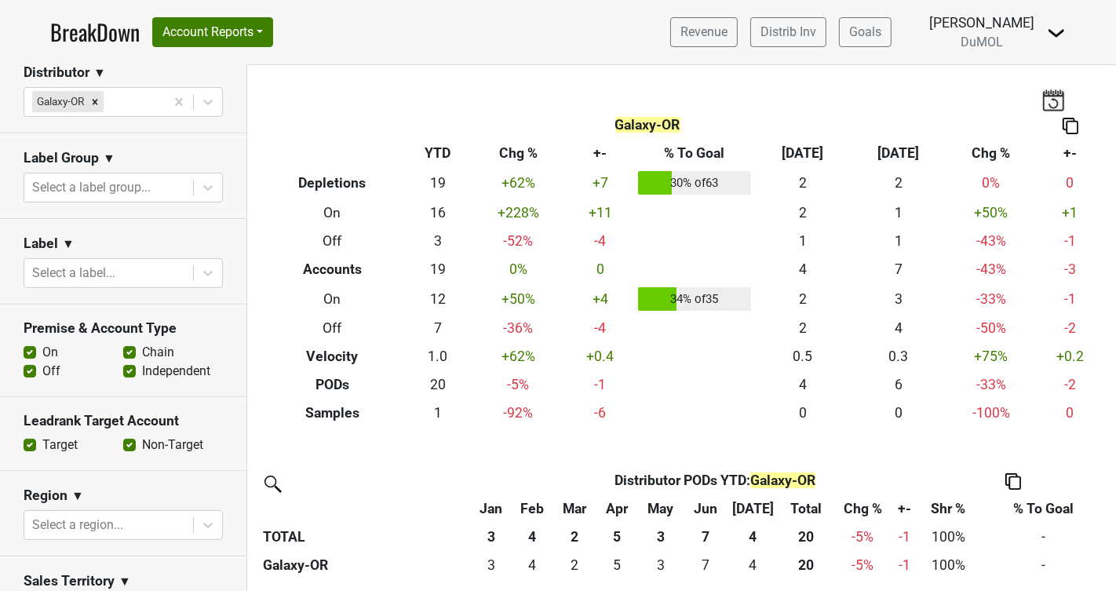
scroll to position [231, 0]
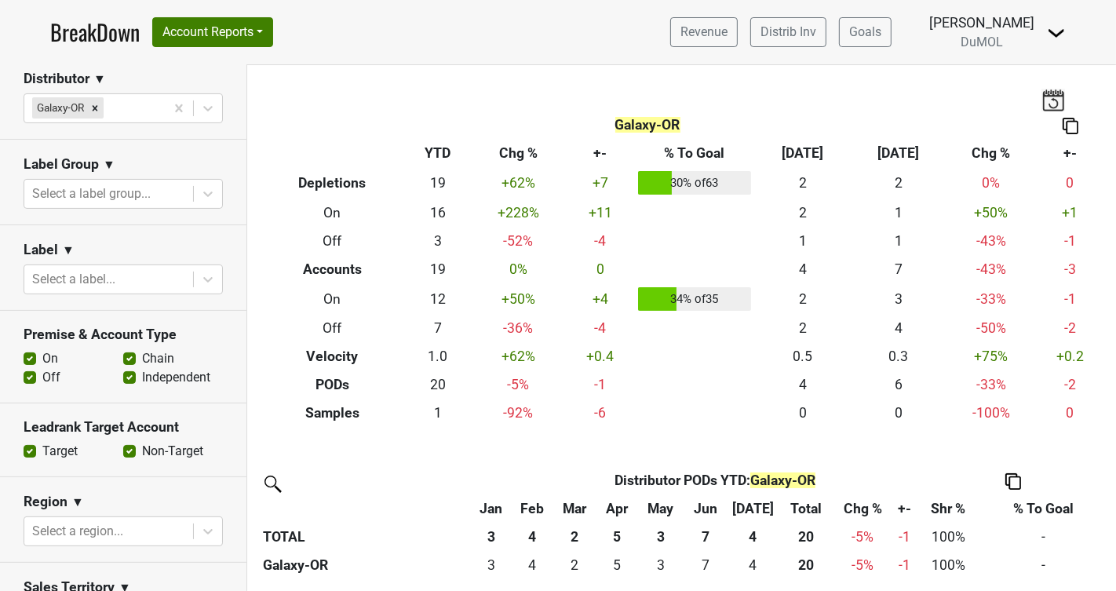
click at [42, 376] on label "Off" at bounding box center [51, 377] width 18 height 19
click at [25, 376] on input "Off" at bounding box center [30, 376] width 13 height 16
checkbox input "false"
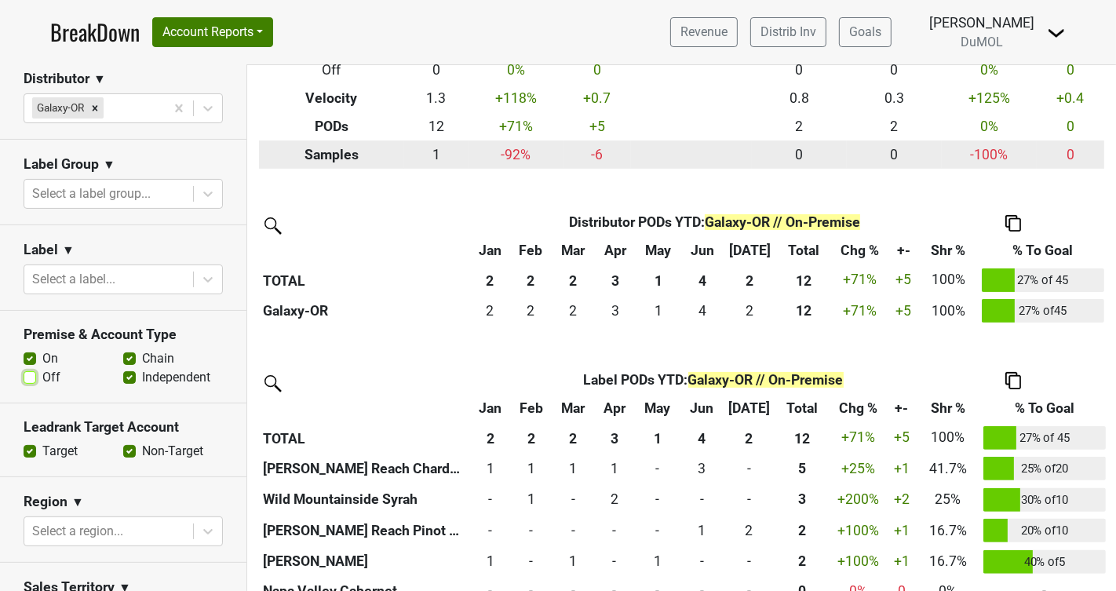
scroll to position [282, 0]
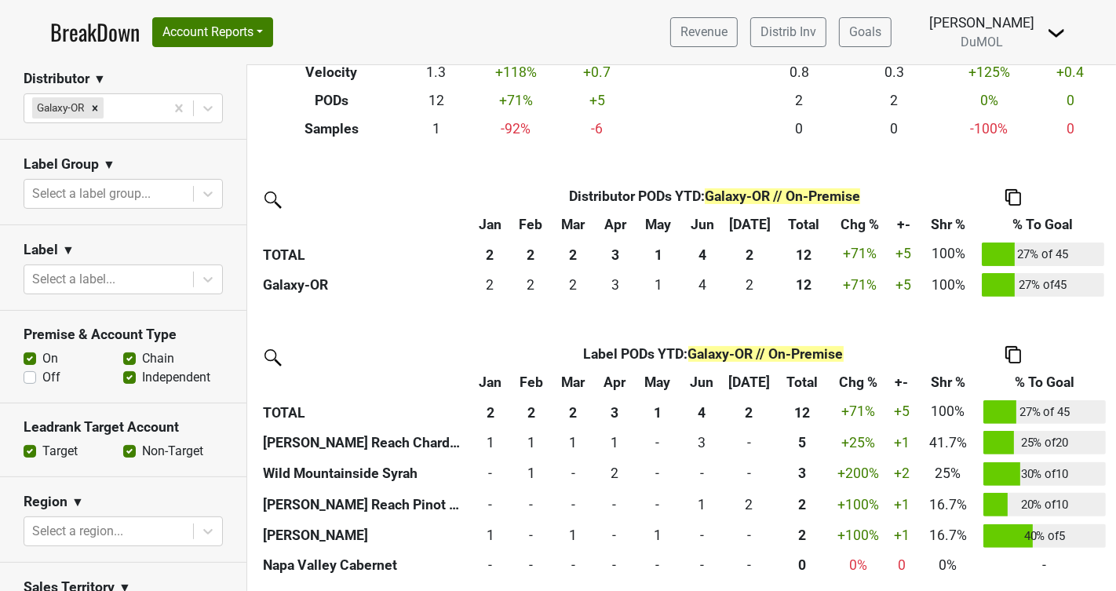
click at [1008, 356] on img at bounding box center [1014, 354] width 16 height 16
click at [1006, 305] on div "Copy Img Abrv." at bounding box center [1009, 302] width 80 height 23
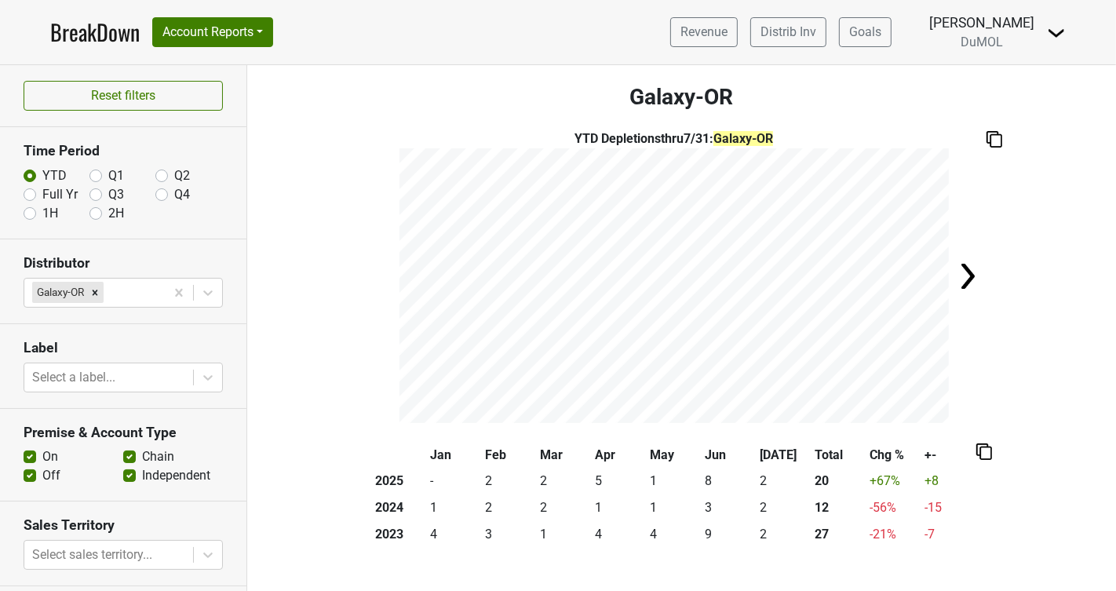
click at [993, 137] on img at bounding box center [995, 139] width 16 height 16
click at [986, 456] on img at bounding box center [984, 451] width 16 height 16
click at [986, 399] on div "Copy as Image" at bounding box center [982, 399] width 78 height 23
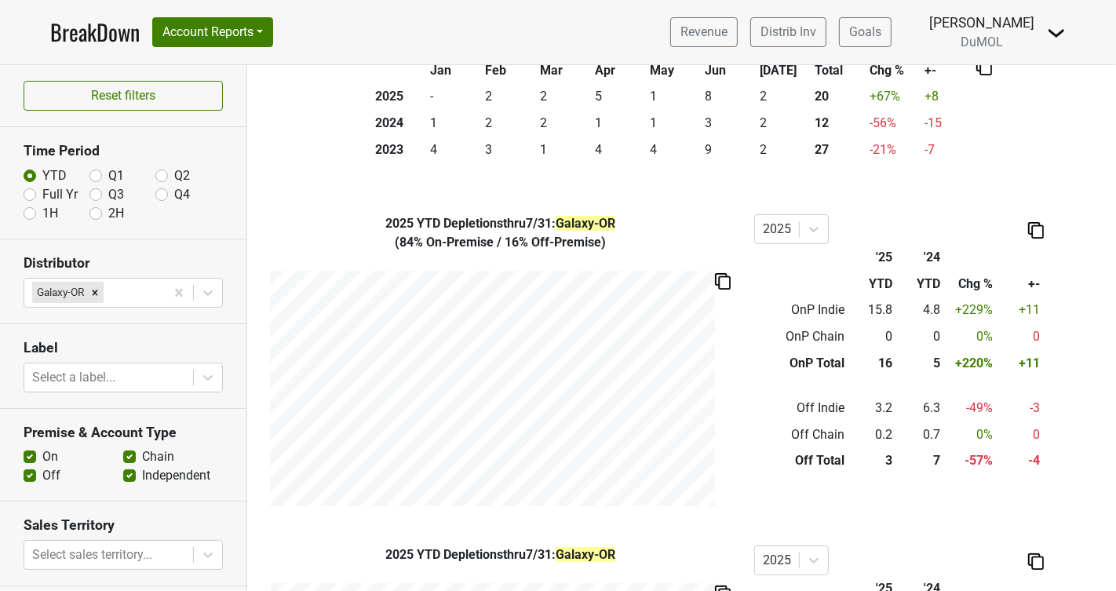
scroll to position [389, 0]
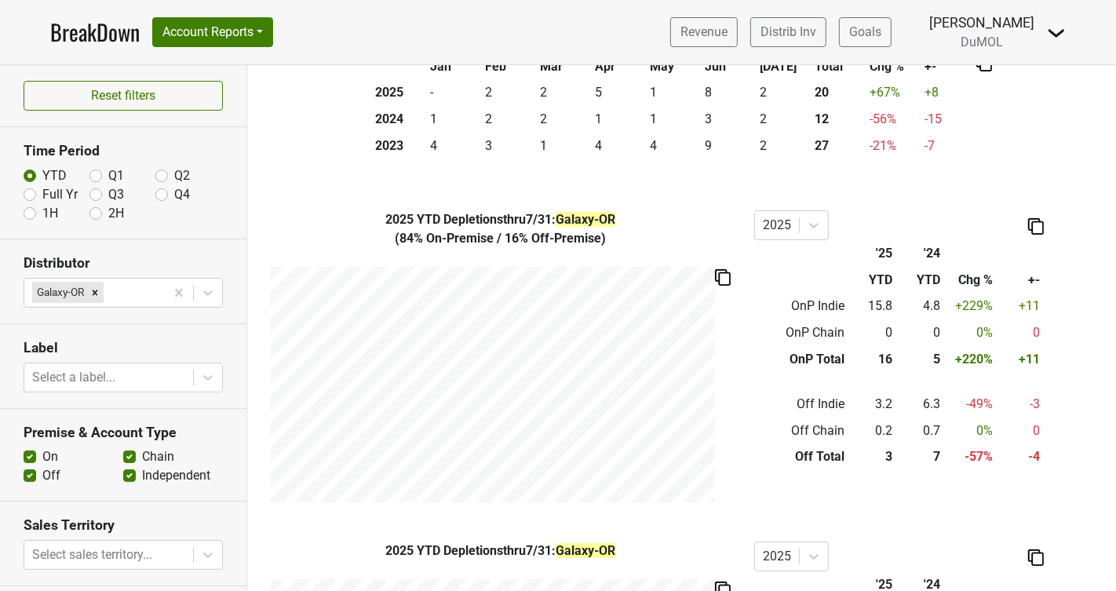
click at [1034, 229] on img at bounding box center [1036, 226] width 16 height 16
click at [1029, 172] on div "Copy as Image" at bounding box center [1034, 173] width 78 height 23
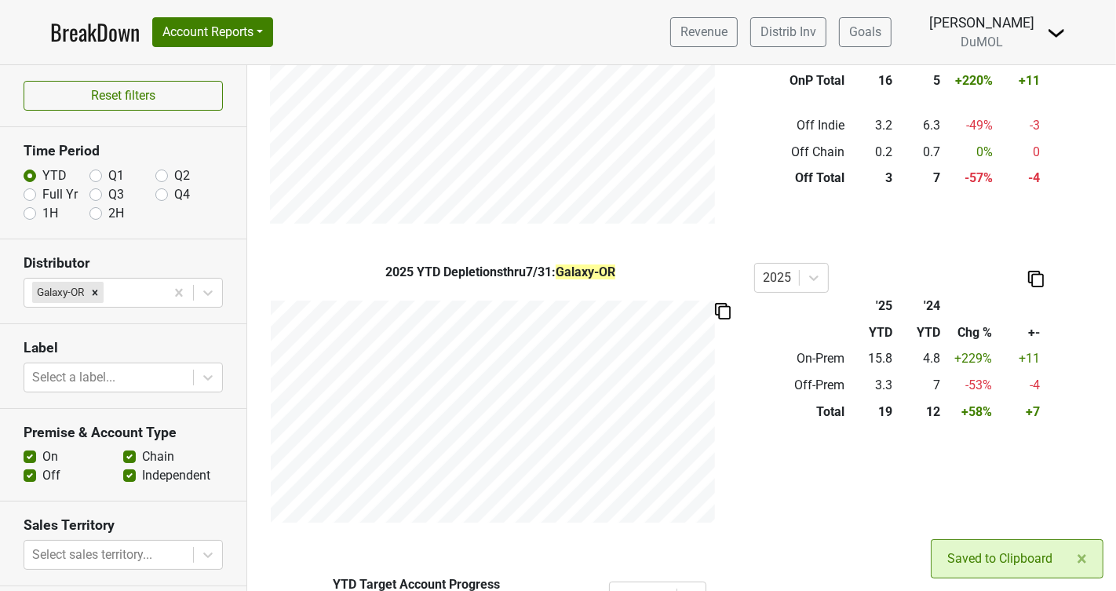
scroll to position [670, 0]
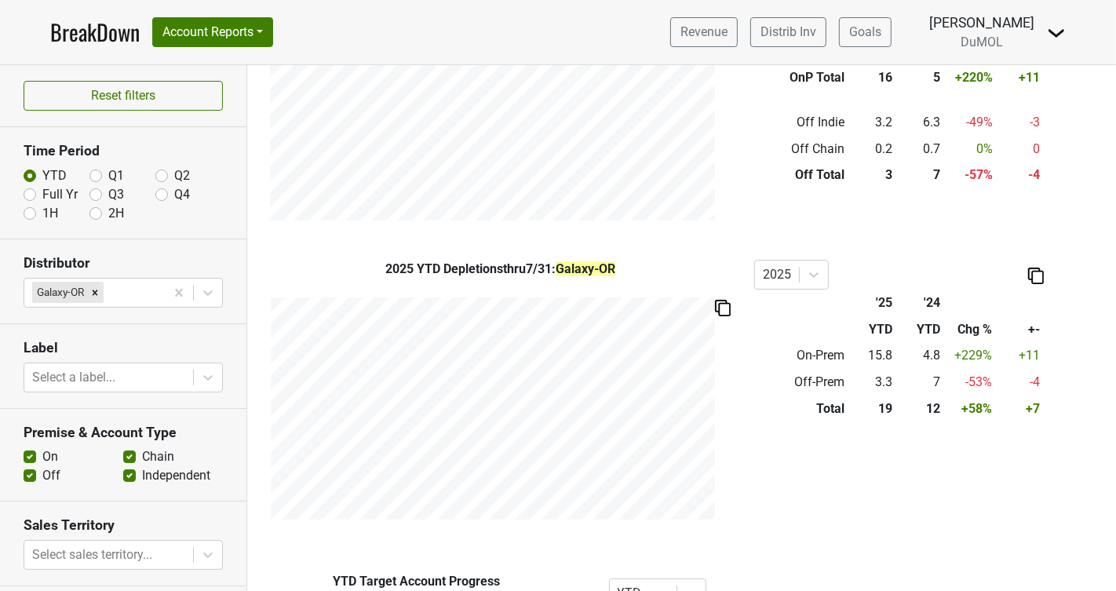
click at [1037, 282] on img at bounding box center [1036, 276] width 16 height 16
click at [1034, 222] on div "Copy as Image" at bounding box center [1034, 222] width 78 height 23
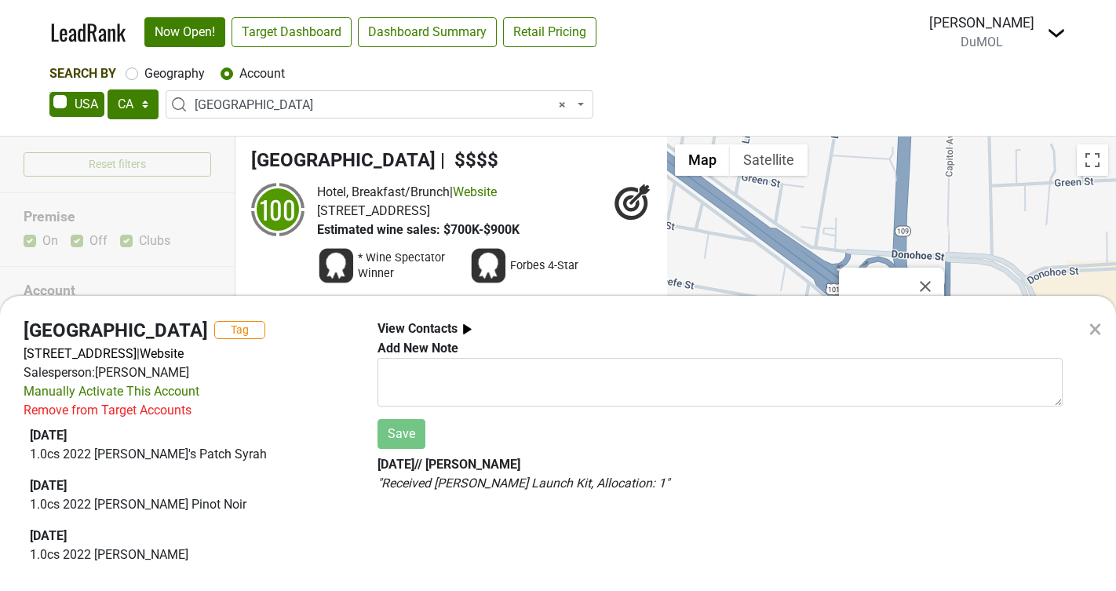
select select "CA"
select select "63669"
select select
click at [143, 108] on div "× Four Seasons Hotel Silicon Valley Tag 2050 University Ave, East Palo Alto, CA…" at bounding box center [558, 295] width 1116 height 591
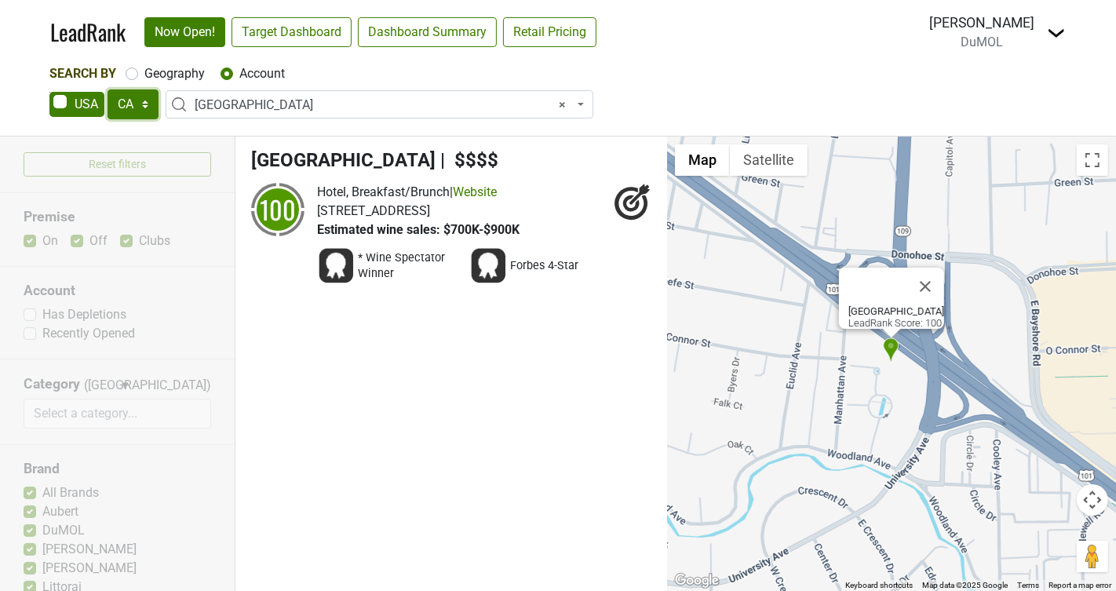
click at [144, 105] on select "AK AL AR AZ CA CO CT DC DE FL GA HI IA ID IL IN KS KY LA MA MD ME MI MN MO MS M…" at bounding box center [133, 104] width 51 height 30
select select "OR"
click at [108, 89] on select "AK AL AR AZ CA CO CT DC DE FL GA HI IA ID IL IN KS KY LA MA MD ME MI MN MO MS M…" at bounding box center [133, 104] width 51 height 30
select select
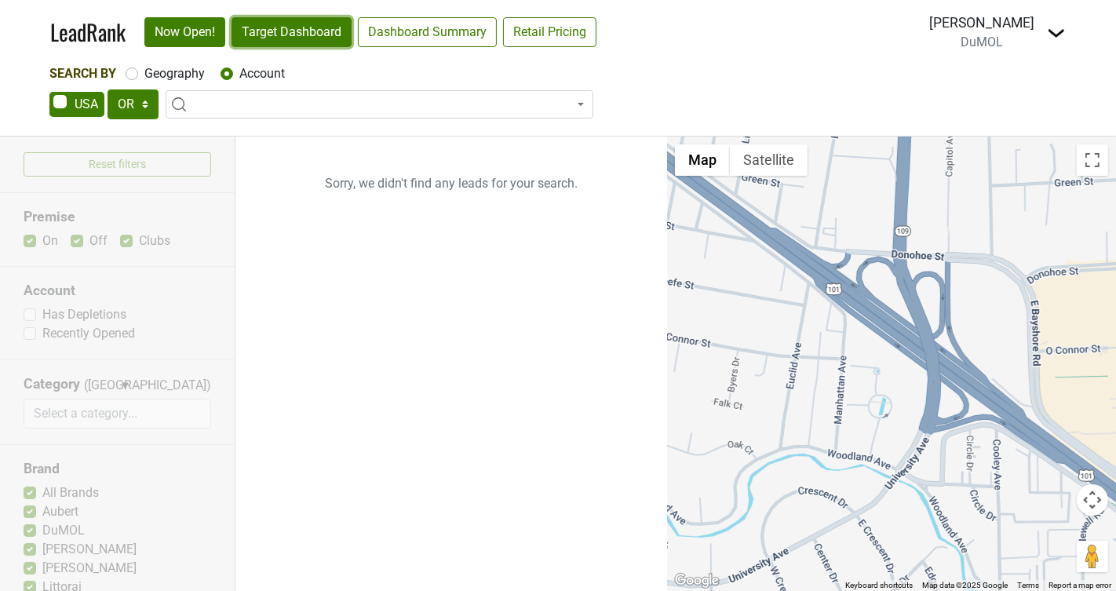
click at [294, 41] on link "Target Dashboard" at bounding box center [292, 32] width 120 height 30
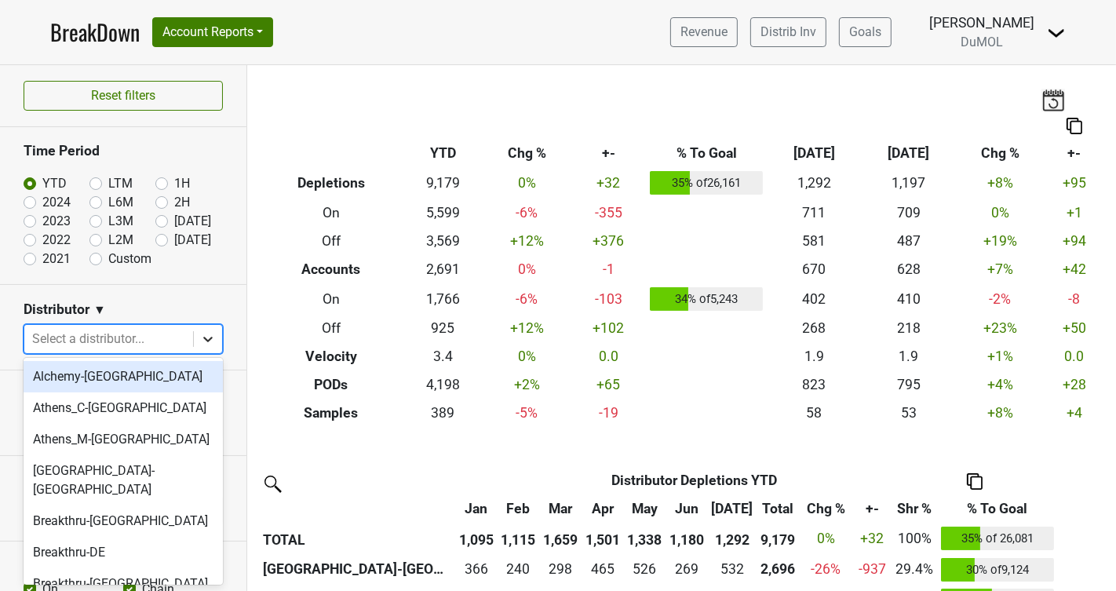
click at [206, 341] on icon at bounding box center [208, 339] width 16 height 16
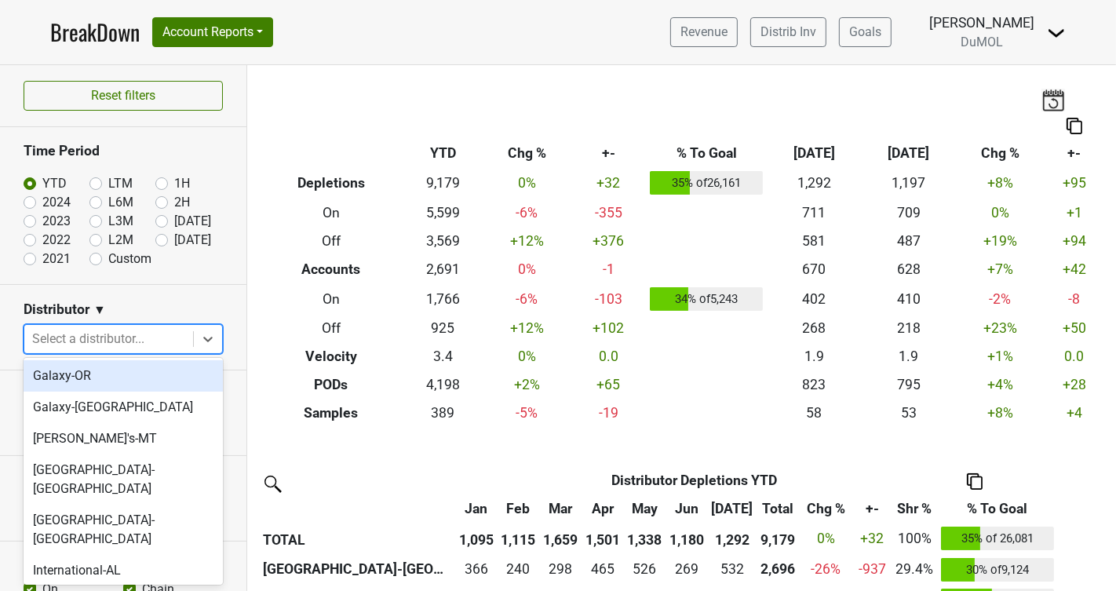
scroll to position [587, 0]
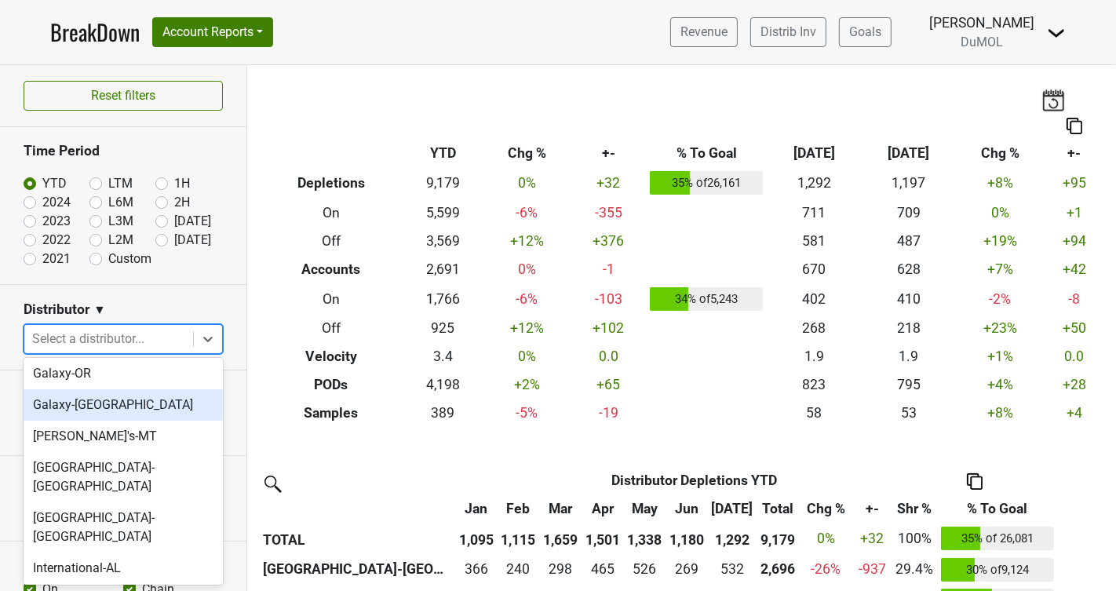
click at [97, 389] on div "Galaxy-[GEOGRAPHIC_DATA]" at bounding box center [123, 404] width 199 height 31
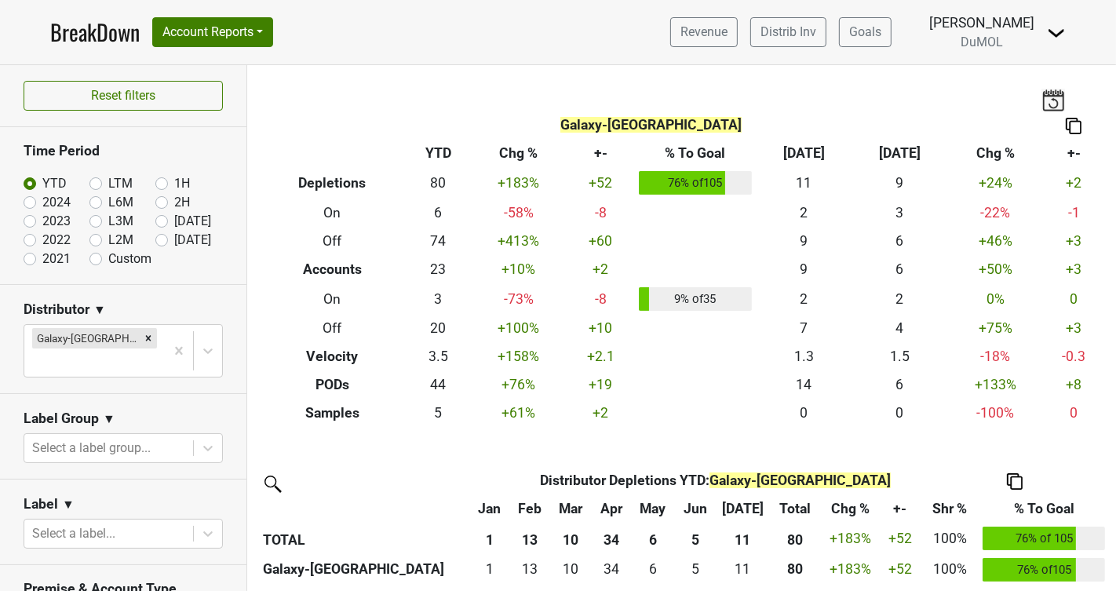
click at [435, 127] on img at bounding box center [1074, 126] width 16 height 16
click at [435, 77] on div "Copy as Image" at bounding box center [1066, 74] width 78 height 23
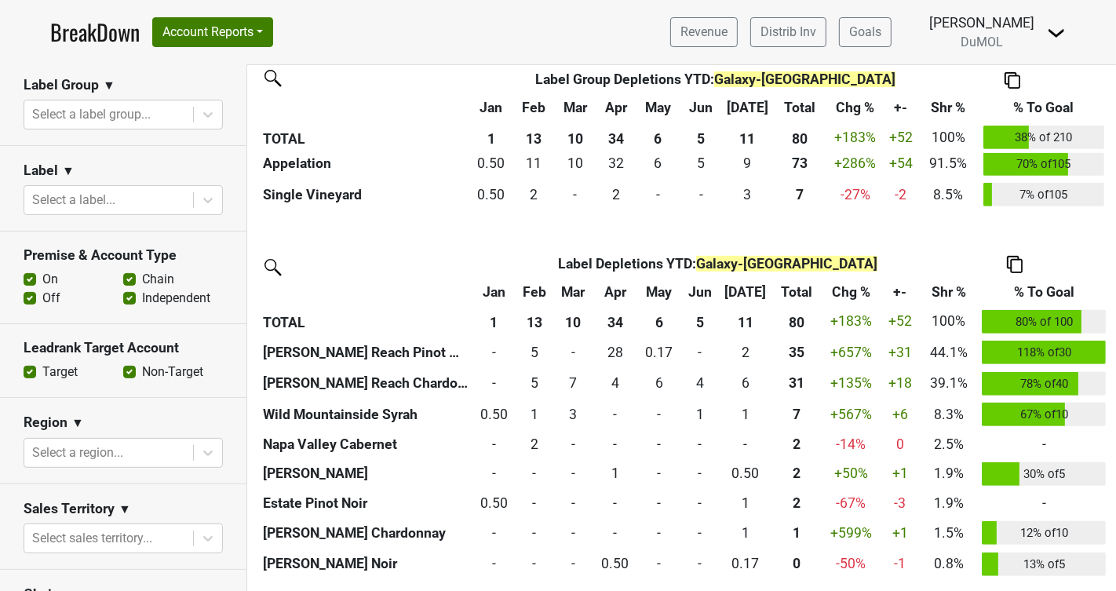
scroll to position [343, 0]
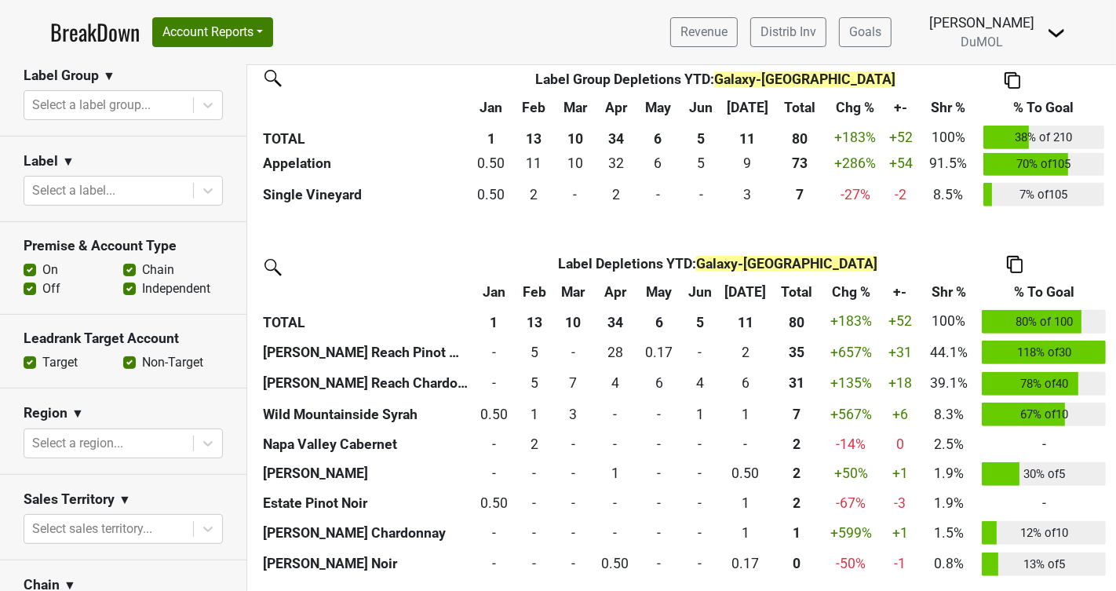
click at [435, 266] on img at bounding box center [1015, 264] width 16 height 16
click at [435, 210] on div "Copy Img Abrv." at bounding box center [1012, 212] width 80 height 23
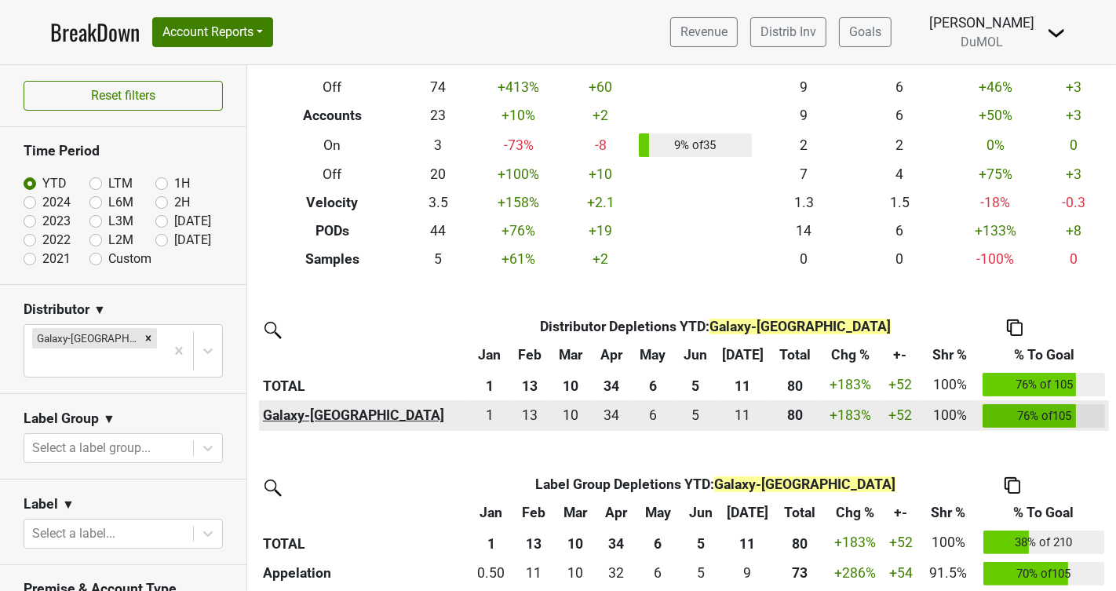
scroll to position [158, 0]
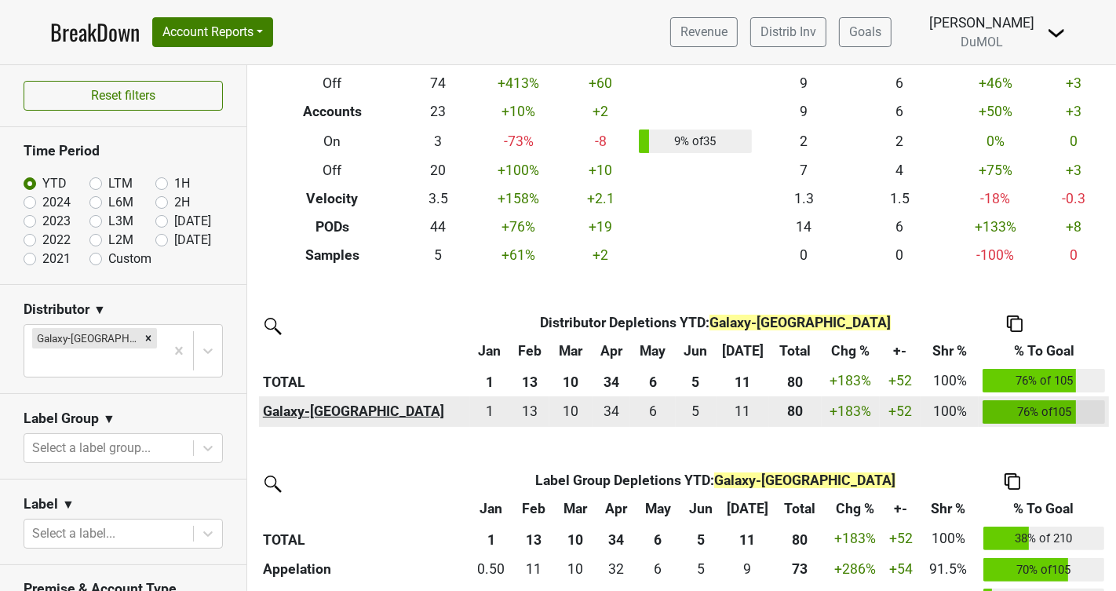
click at [291, 404] on th "Galaxy-WA" at bounding box center [364, 411] width 211 height 31
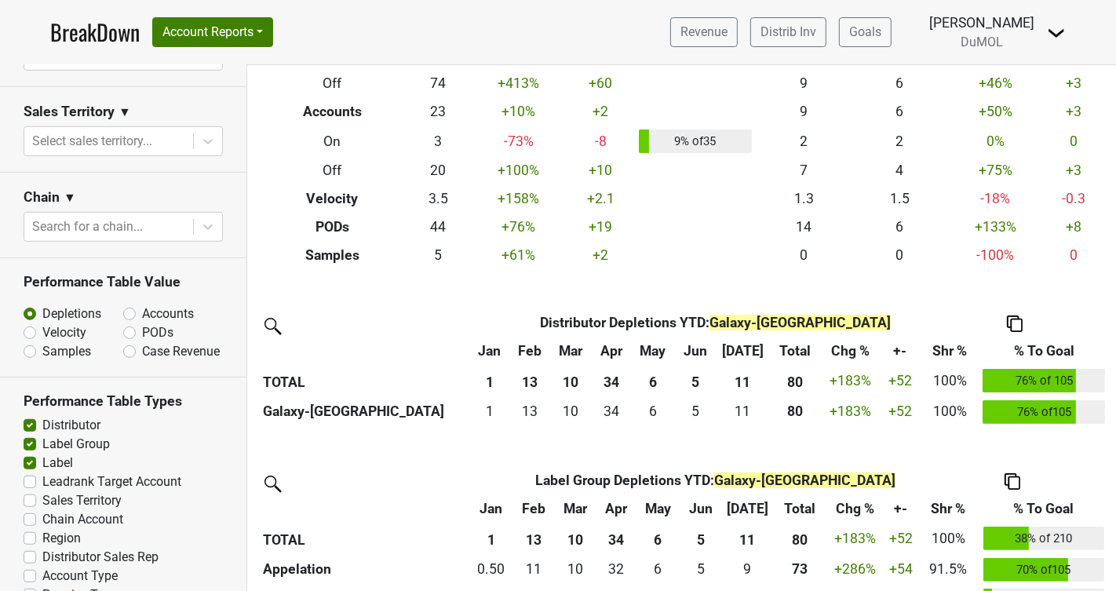
scroll to position [732, 0]
click at [142, 323] on label "PODs" at bounding box center [157, 332] width 31 height 19
click at [127, 323] on input "PODs" at bounding box center [170, 331] width 95 height 16
radio input "true"
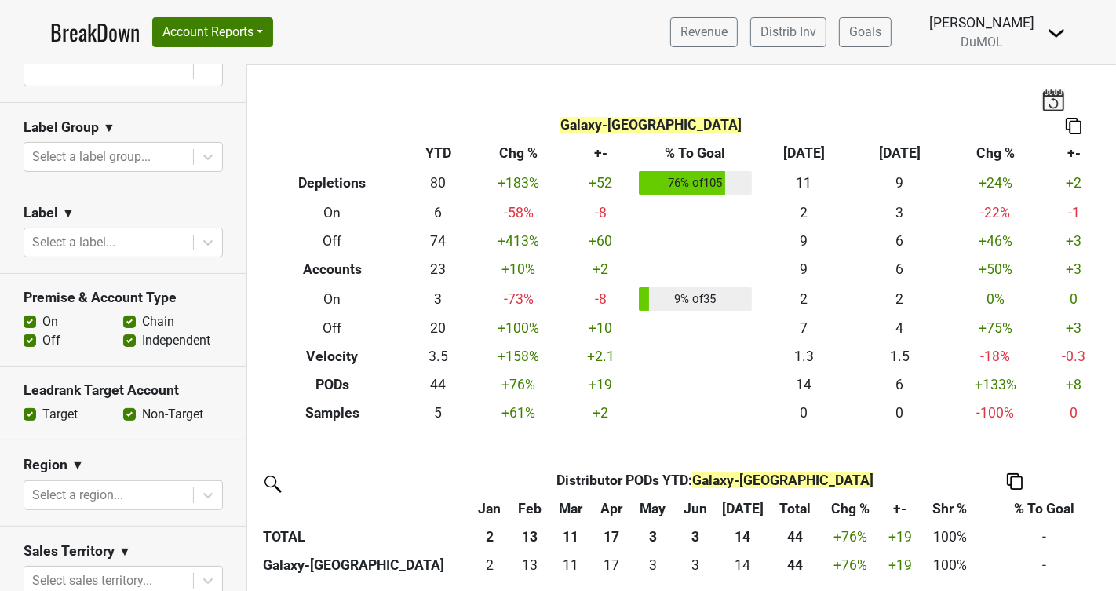
scroll to position [289, 0]
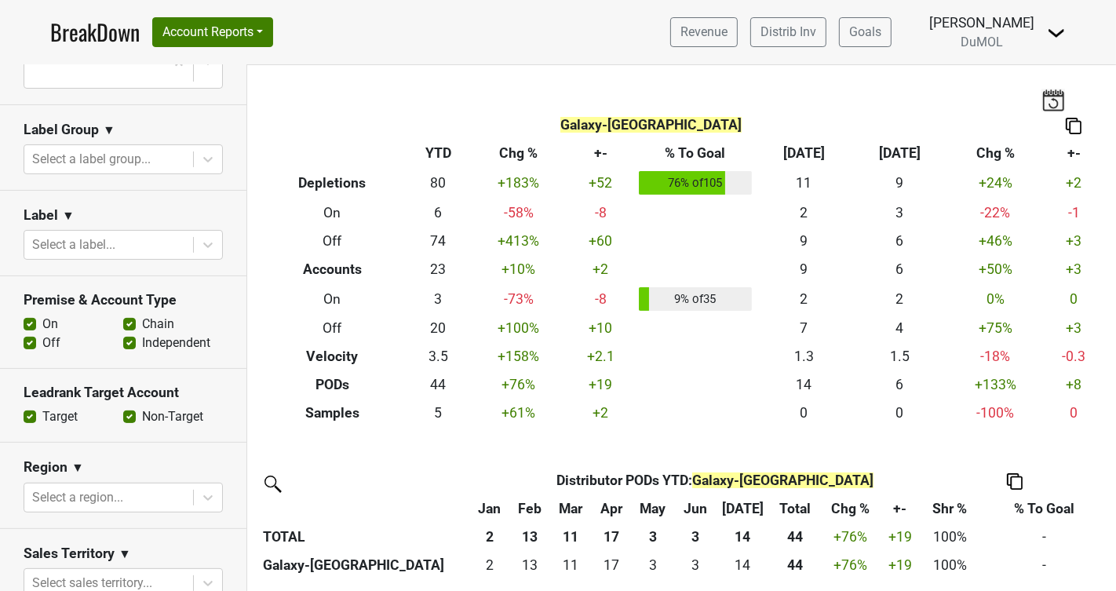
click at [42, 334] on label "Off" at bounding box center [51, 343] width 18 height 19
click at [29, 334] on input "Off" at bounding box center [30, 342] width 13 height 16
checkbox input "false"
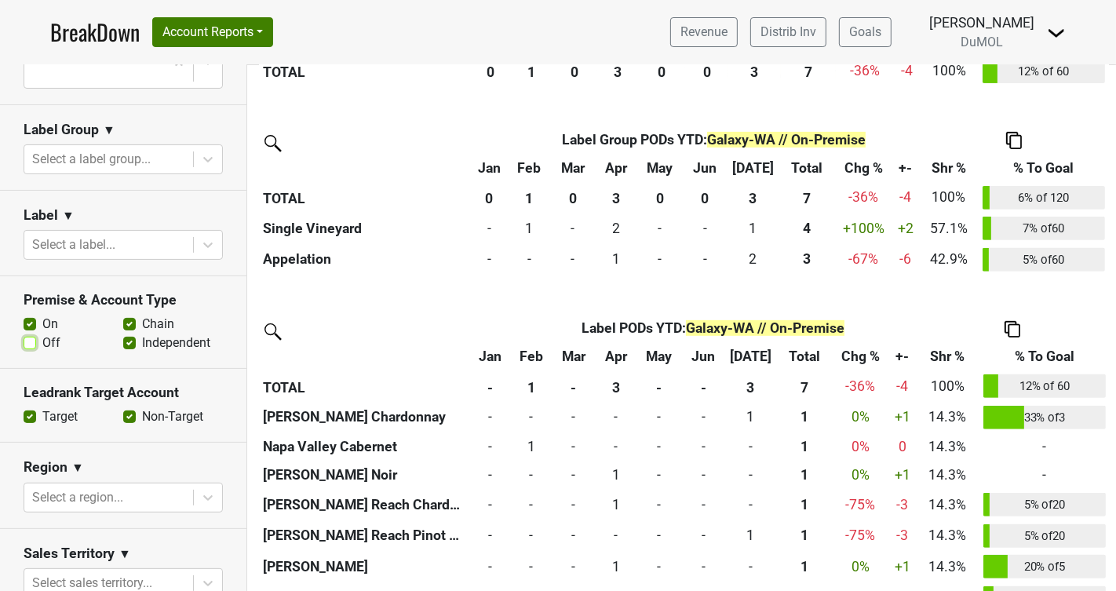
scroll to position [558, 0]
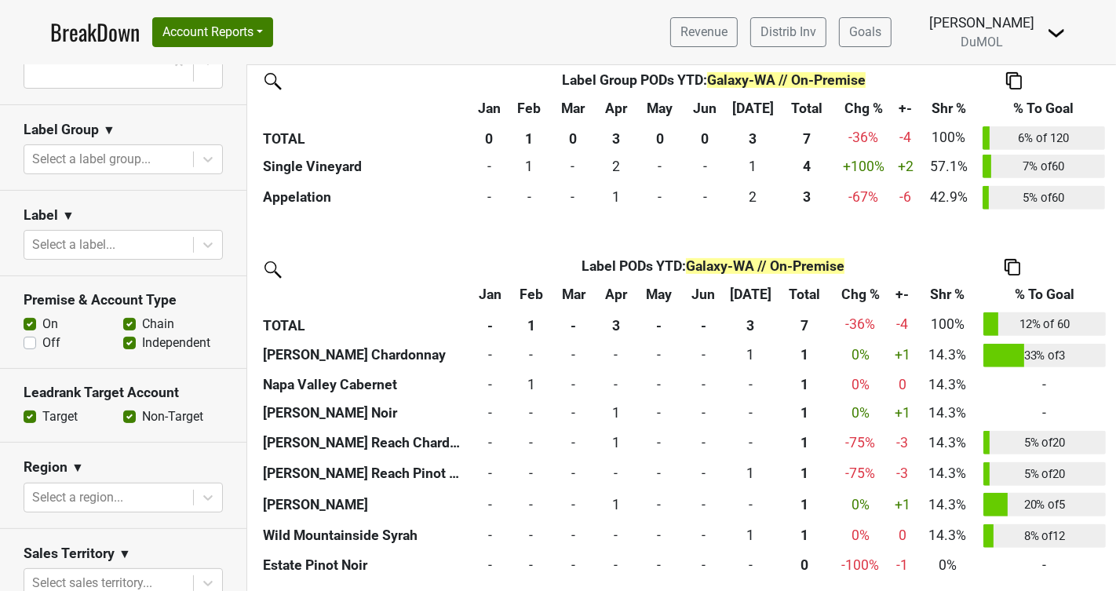
click at [435, 268] on img at bounding box center [1013, 267] width 16 height 16
click at [435, 218] on div "Copy Img Abrv." at bounding box center [1009, 215] width 80 height 23
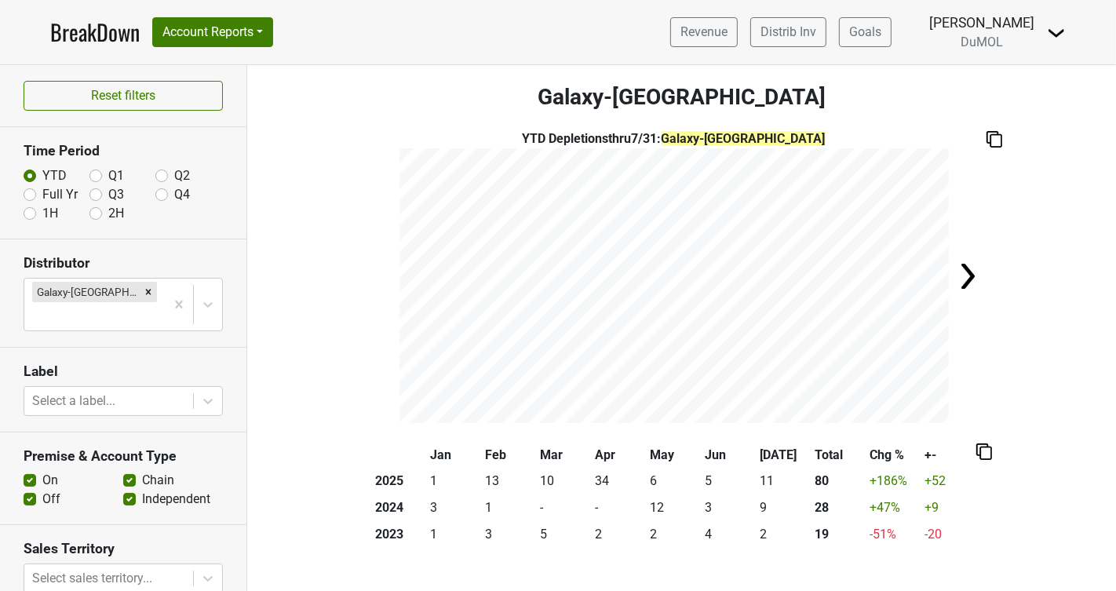
click at [997, 137] on img at bounding box center [995, 139] width 16 height 16
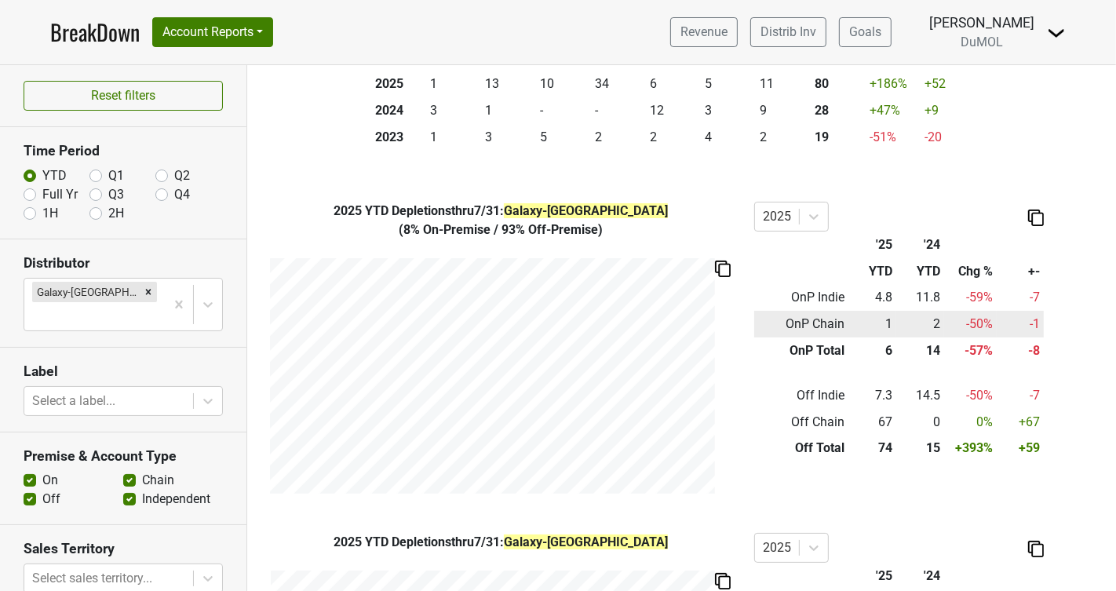
scroll to position [402, 0]
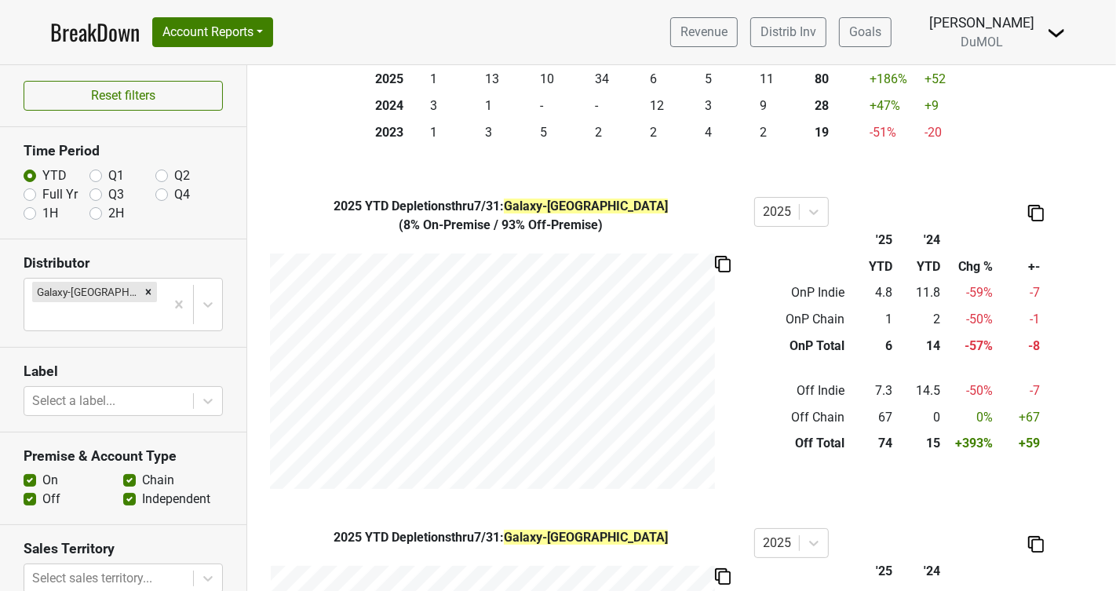
click at [1039, 214] on img at bounding box center [1036, 213] width 16 height 16
click at [1042, 162] on div "Copy as Image" at bounding box center [1034, 159] width 78 height 23
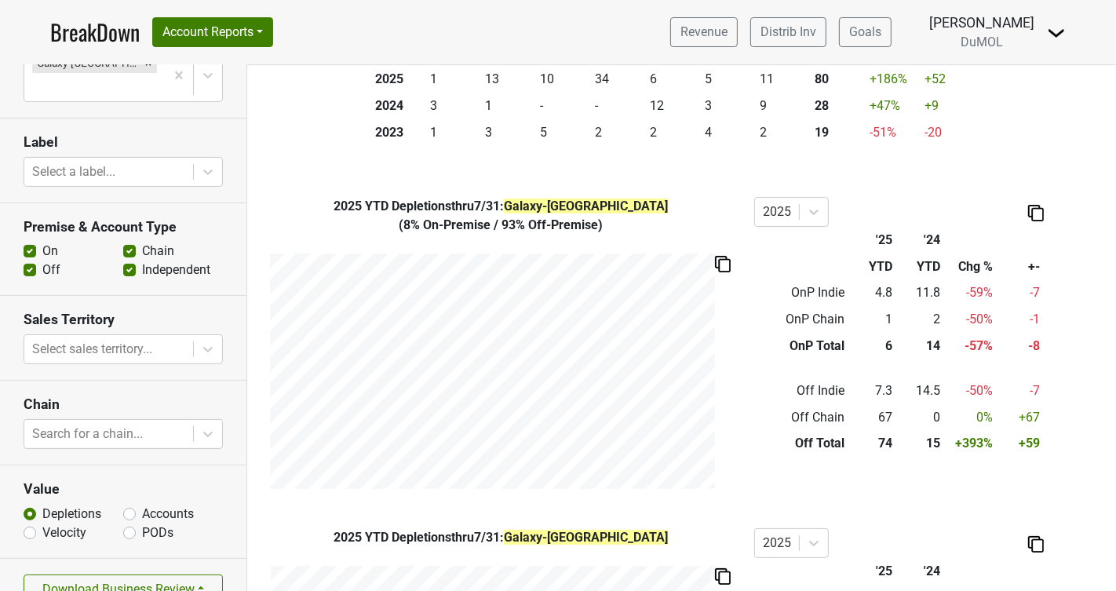
click at [142, 524] on label "PODs" at bounding box center [157, 533] width 31 height 19
click at [130, 524] on input "PODs" at bounding box center [129, 532] width 13 height 16
radio input "true"
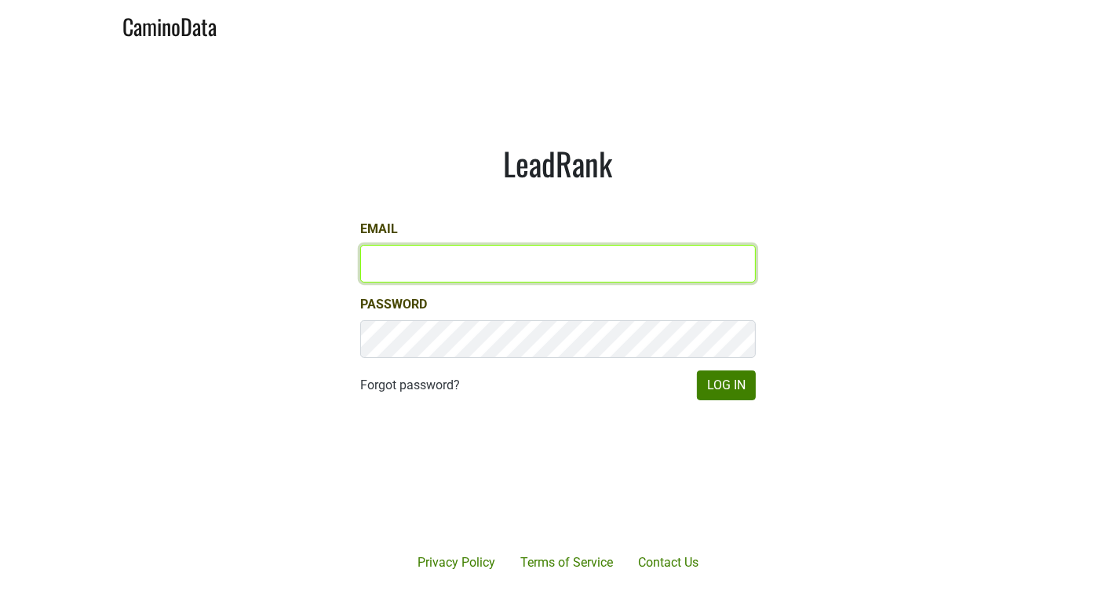
type input "michele@dumol.com"
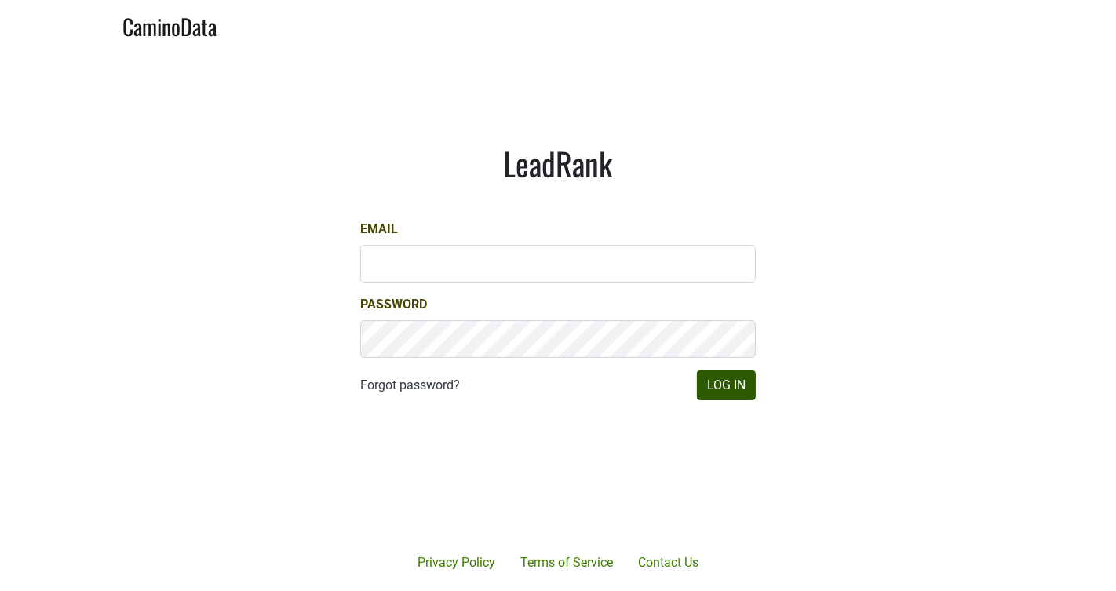
type input "[PERSON_NAME][EMAIL_ADDRESS][DOMAIN_NAME]"
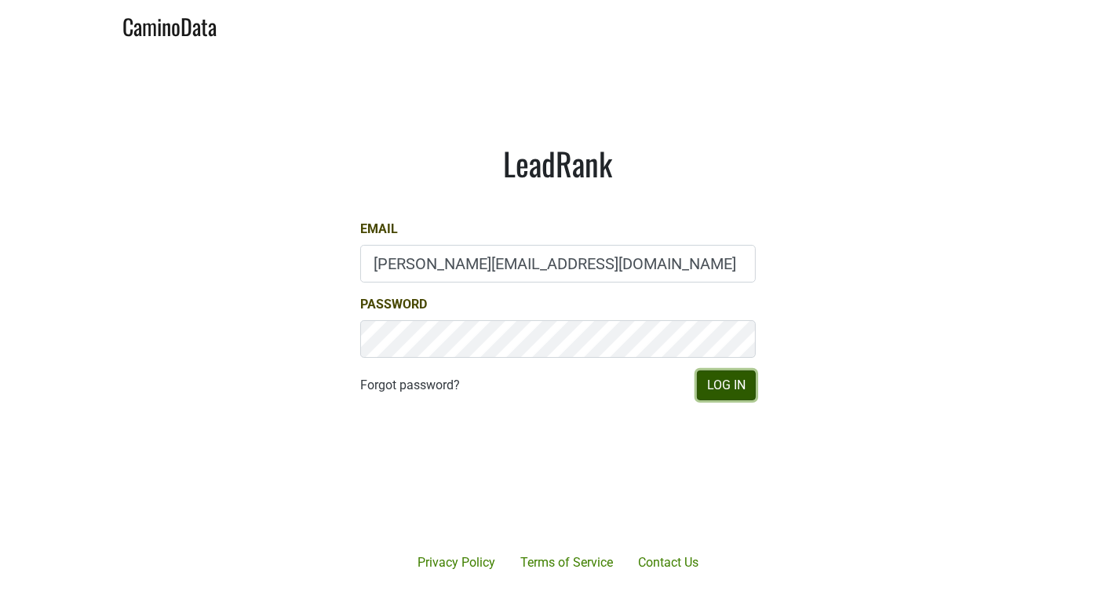
click at [719, 392] on button "Log In" at bounding box center [726, 385] width 59 height 30
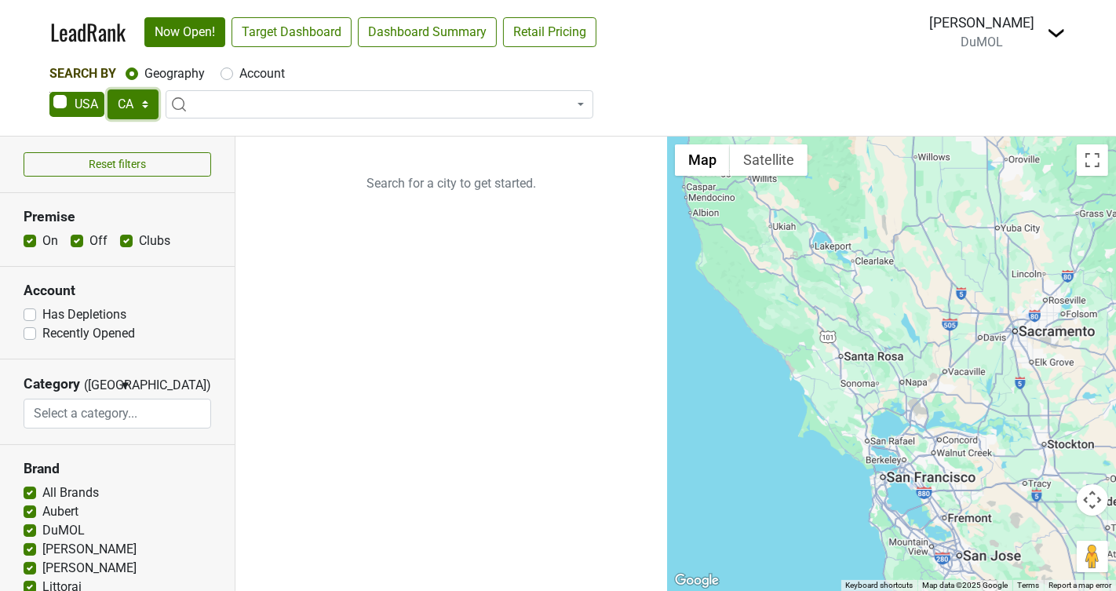
click at [138, 103] on select "AK AL AR AZ CA CO CT DC DE FL [GEOGRAPHIC_DATA] HI IA ID IL IN KS [GEOGRAPHIC_D…" at bounding box center [133, 104] width 51 height 30
select select "WA"
click at [108, 89] on select "AK AL AR AZ CA CO CT DC DE FL [GEOGRAPHIC_DATA] HI IA ID IL IN KS [GEOGRAPHIC_D…" at bounding box center [133, 104] width 51 height 30
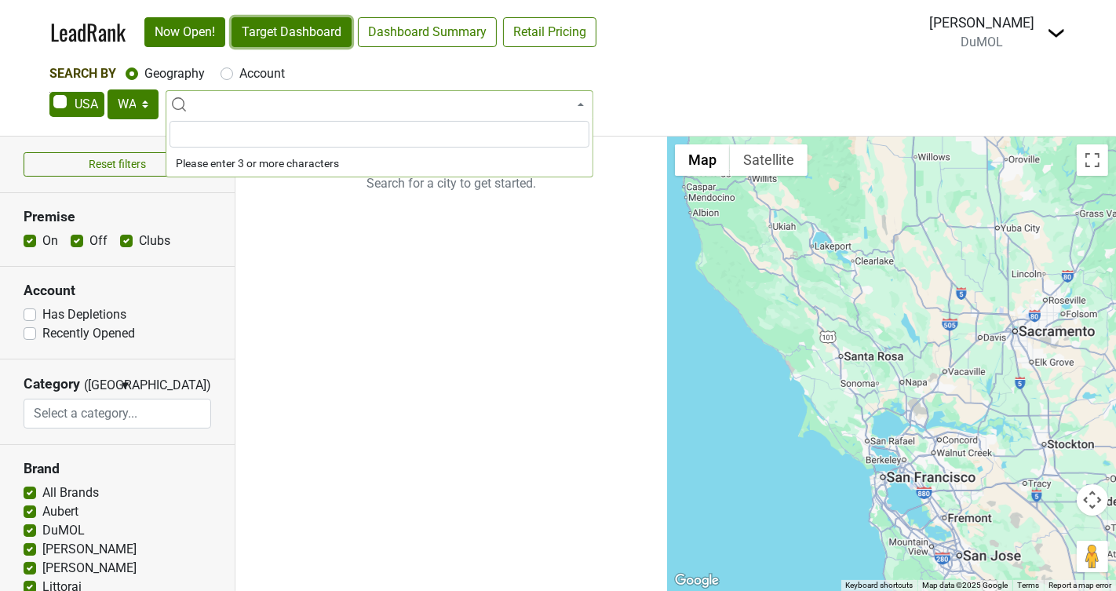
click at [303, 39] on link "Target Dashboard" at bounding box center [292, 32] width 120 height 30
